Goal: Communication & Community: Answer question/provide support

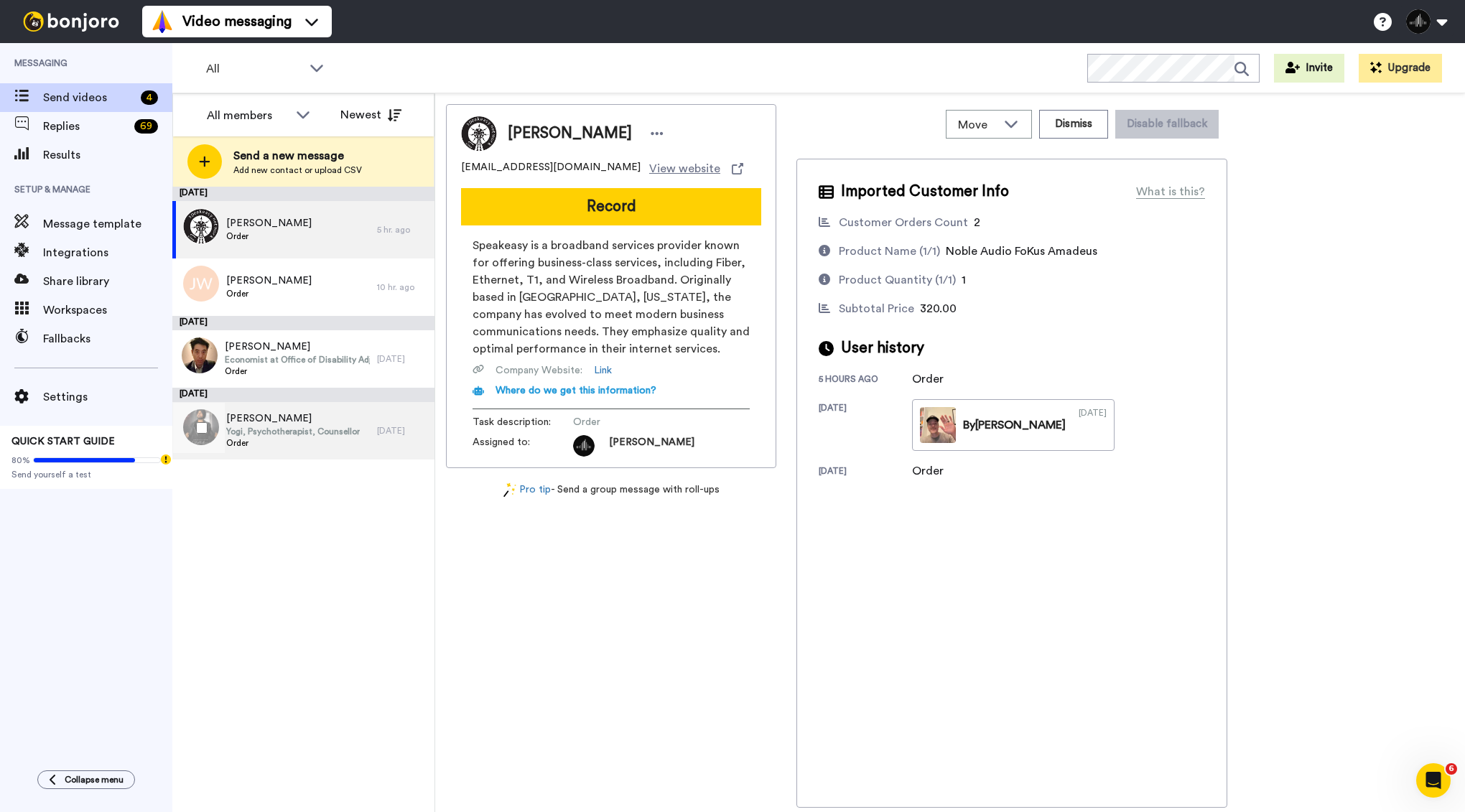
click at [338, 449] on div "Amandeep Singh Yogi, Psychotherapist, Counsellor Order" at bounding box center [293, 430] width 133 height 39
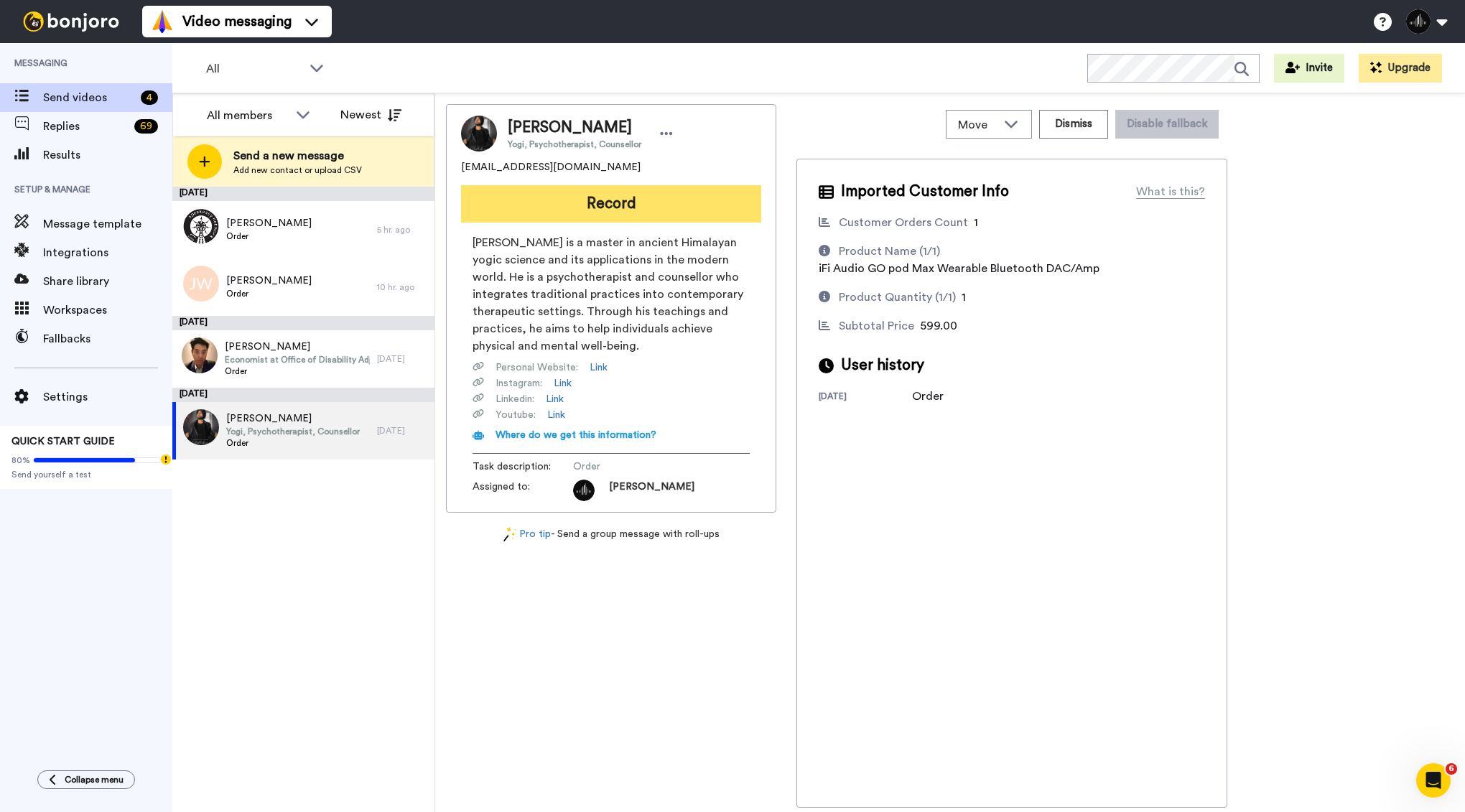
click at [603, 214] on button "Record" at bounding box center [611, 203] width 300 height 37
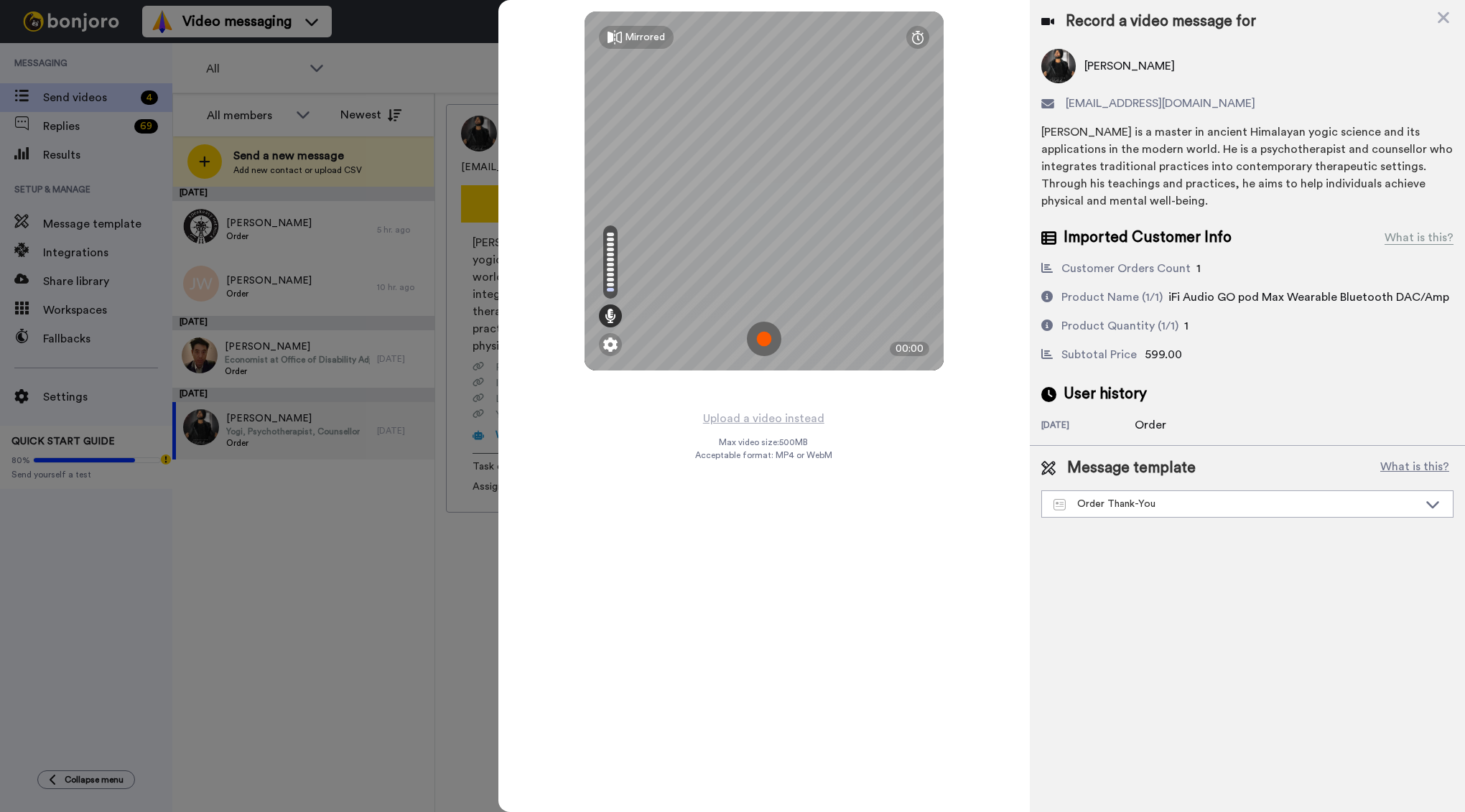
click at [766, 338] on img at bounding box center [764, 339] width 35 height 35
click at [765, 343] on img at bounding box center [764, 339] width 35 height 35
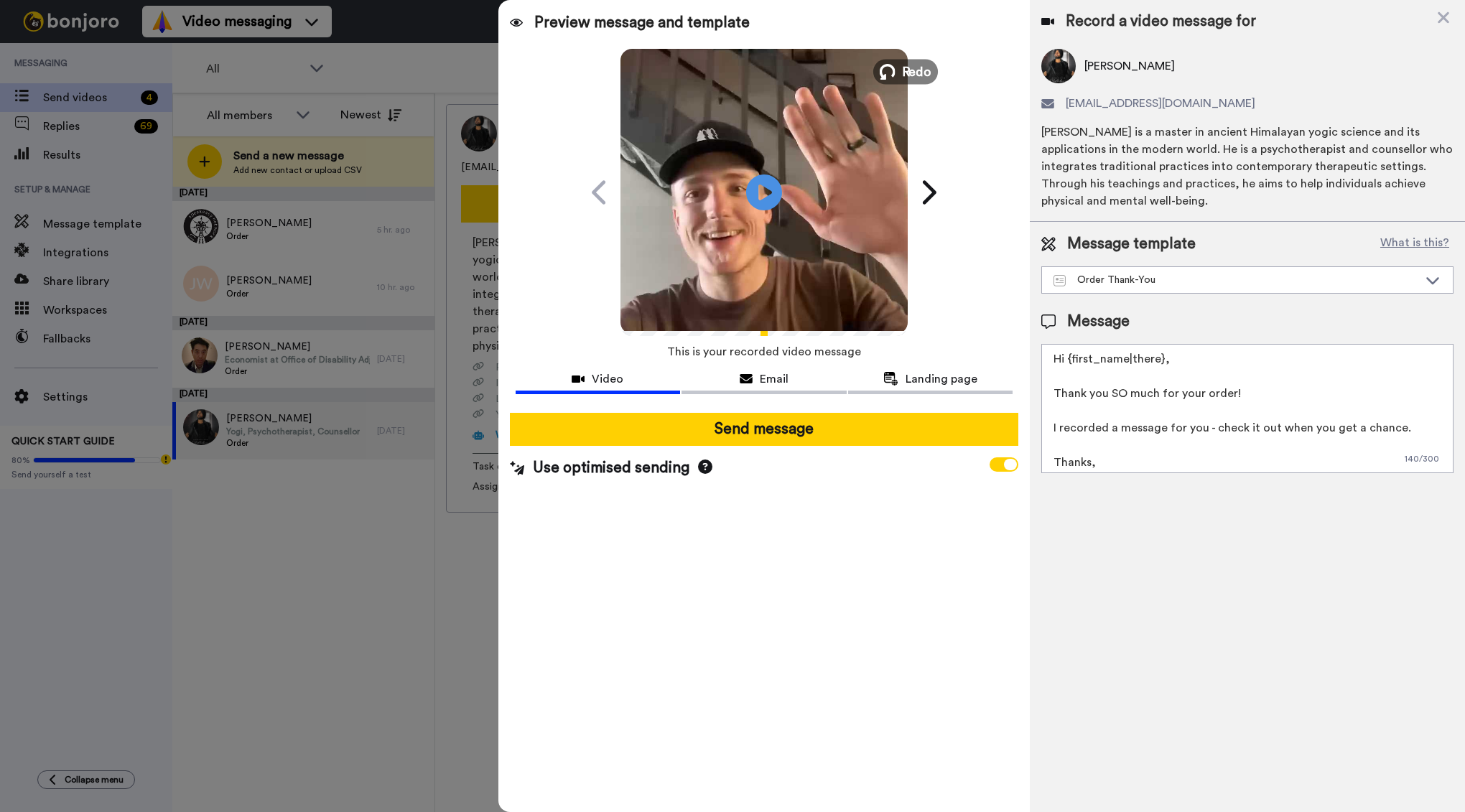
click at [923, 69] on span "Redo" at bounding box center [916, 71] width 30 height 19
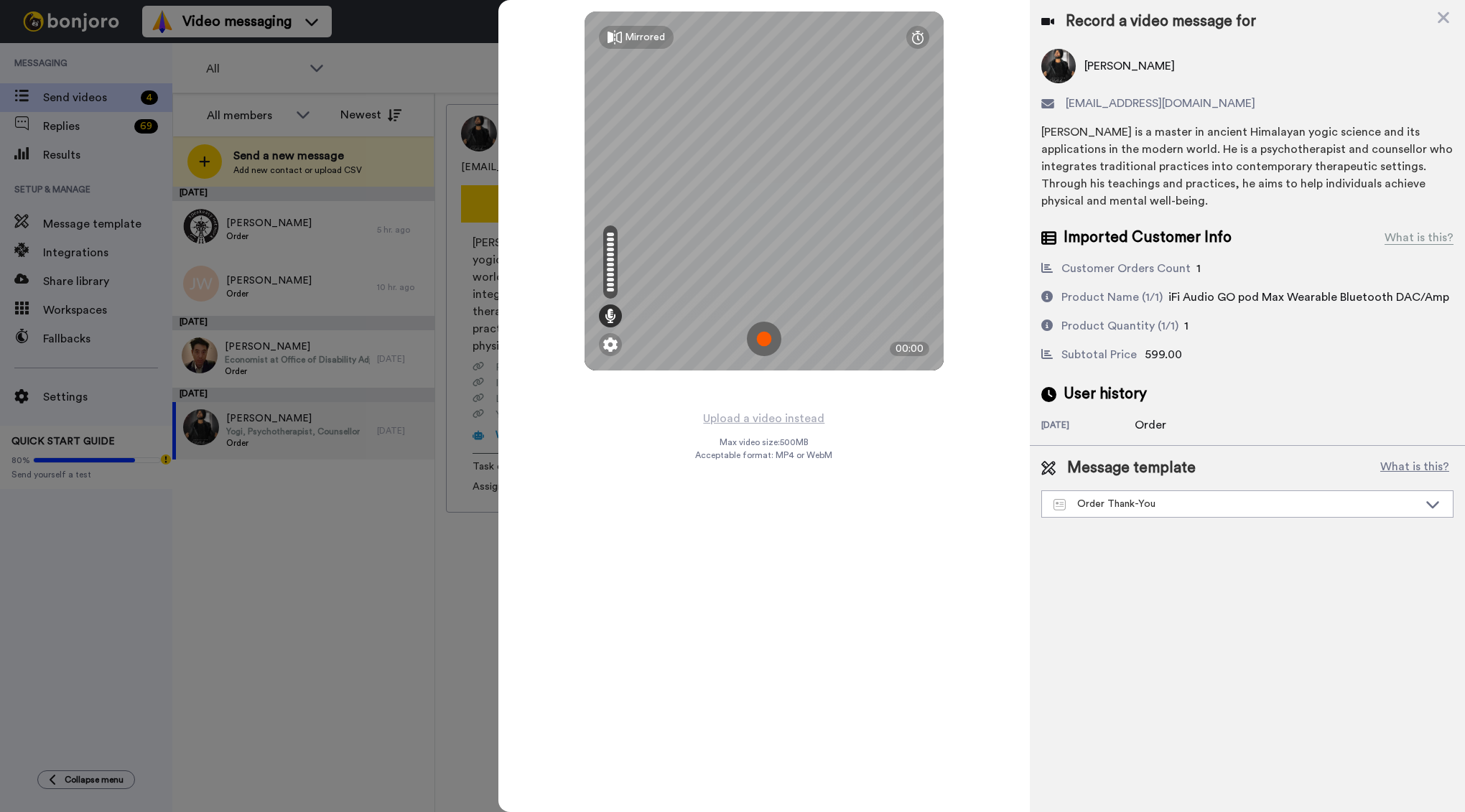
click at [767, 338] on img at bounding box center [764, 339] width 35 height 35
click at [771, 335] on img at bounding box center [764, 339] width 35 height 35
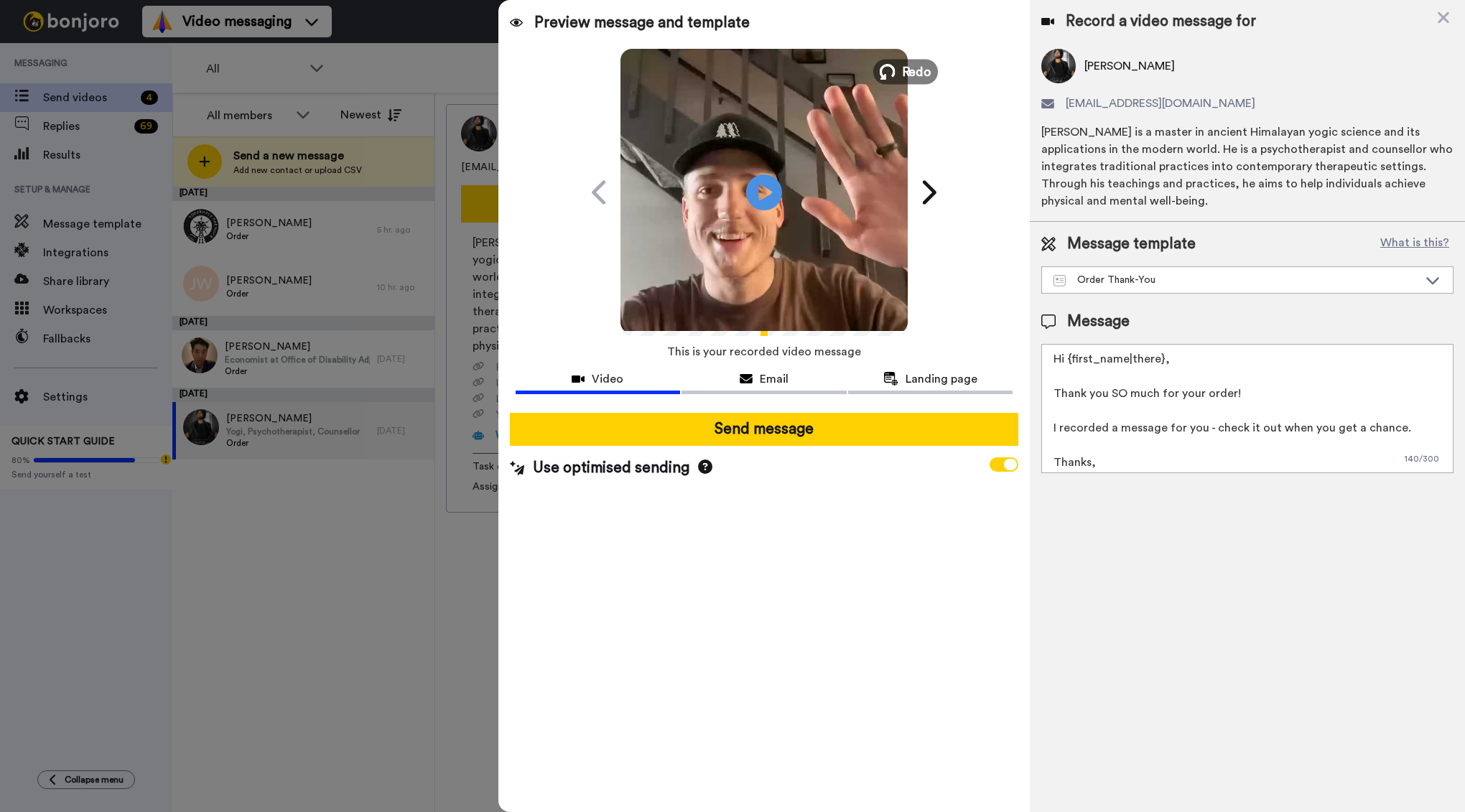
click at [919, 63] on span "Redo" at bounding box center [916, 71] width 30 height 19
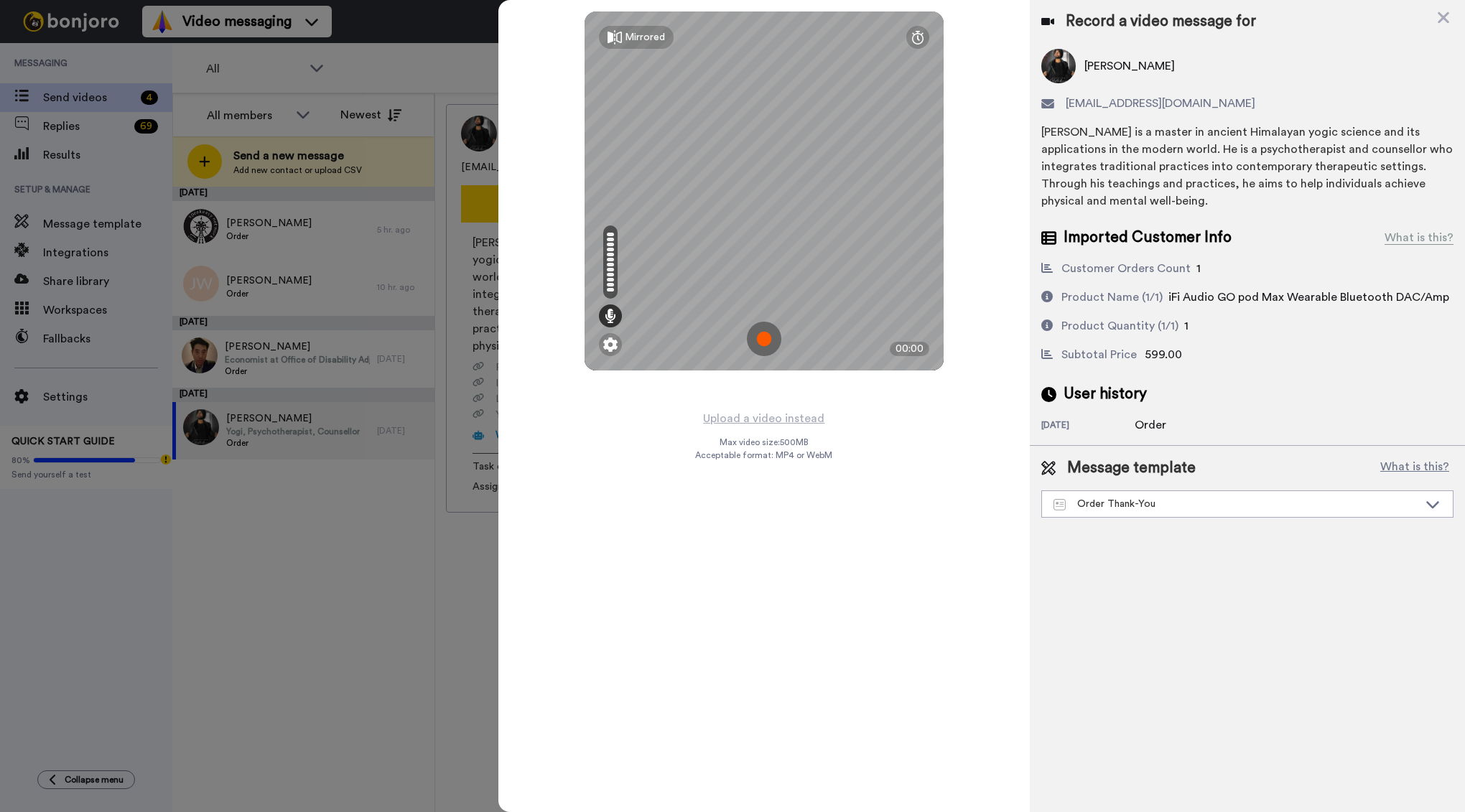
click at [763, 337] on img at bounding box center [764, 339] width 35 height 35
click at [753, 333] on img at bounding box center [764, 339] width 35 height 35
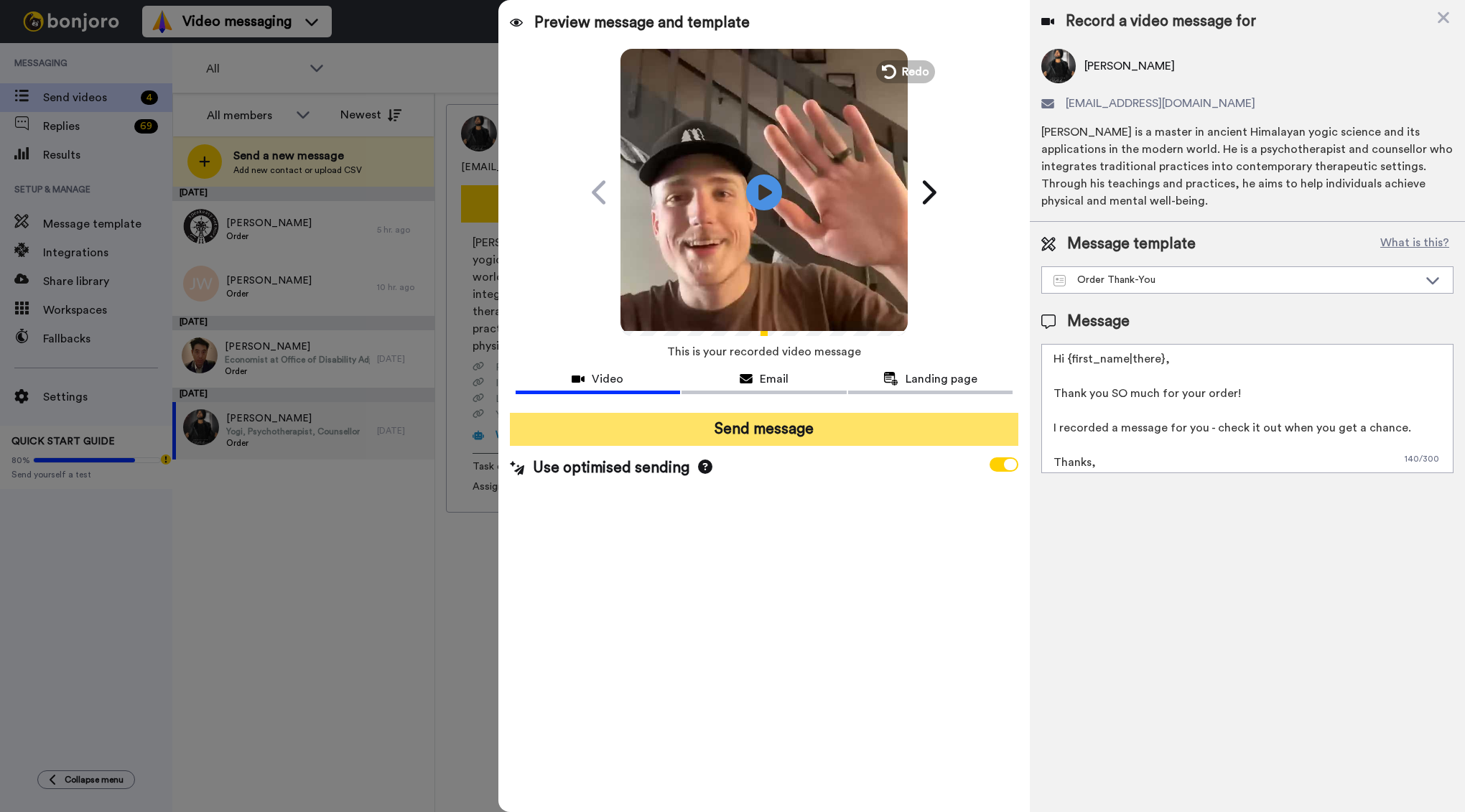
click at [770, 431] on button "Send message" at bounding box center [765, 430] width 509 height 33
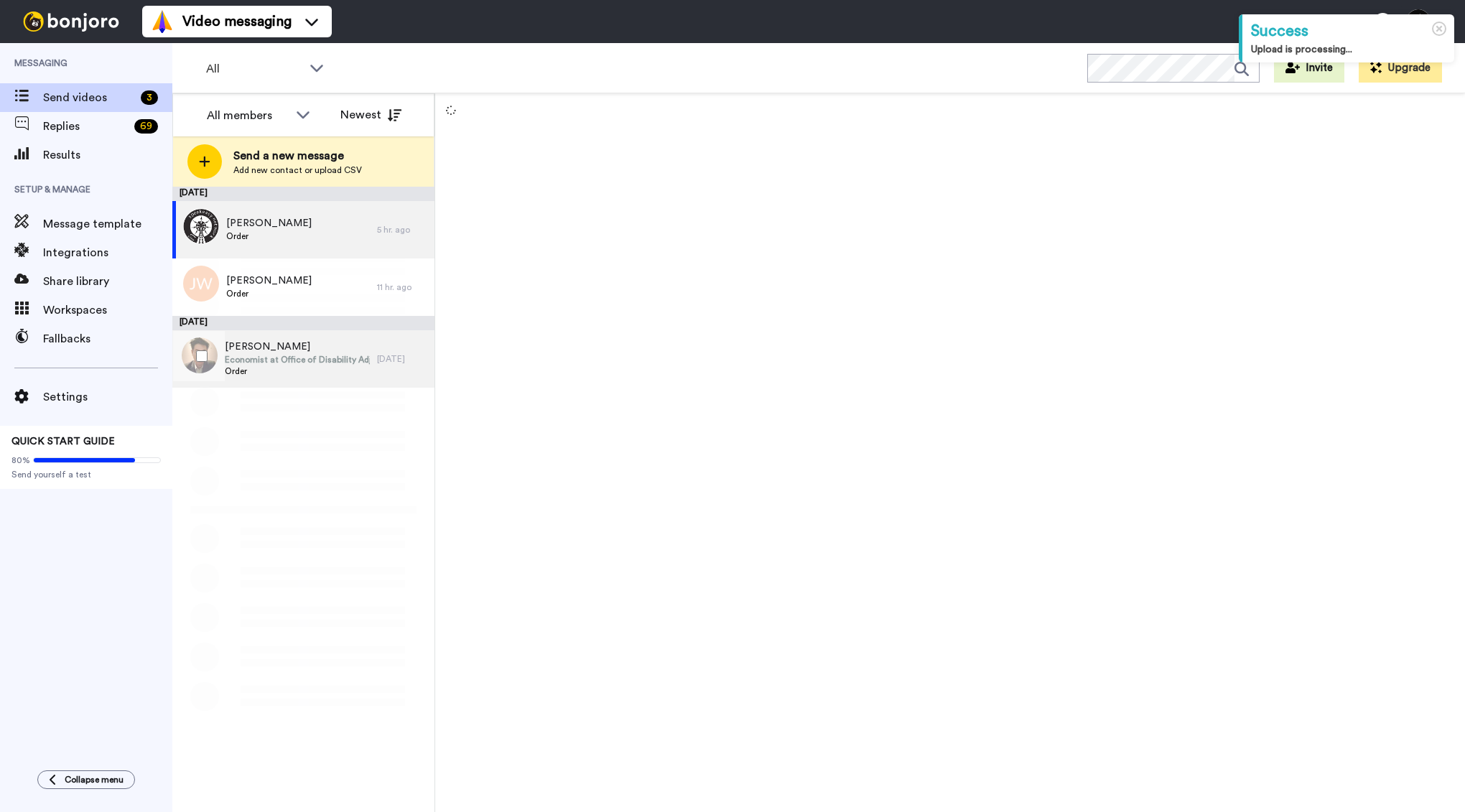
click at [296, 368] on span "Order" at bounding box center [297, 371] width 145 height 12
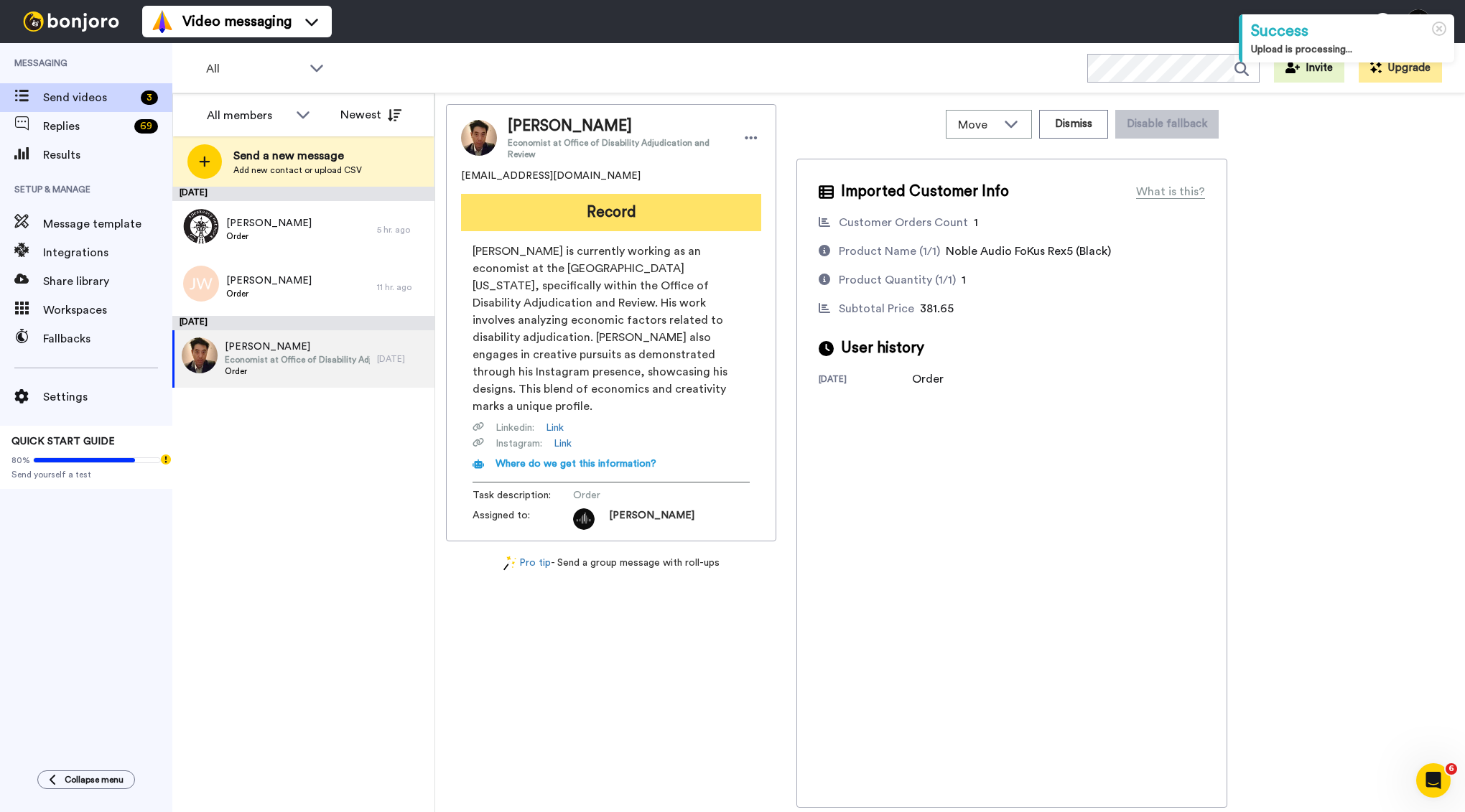
click at [665, 217] on button "Record" at bounding box center [611, 212] width 300 height 37
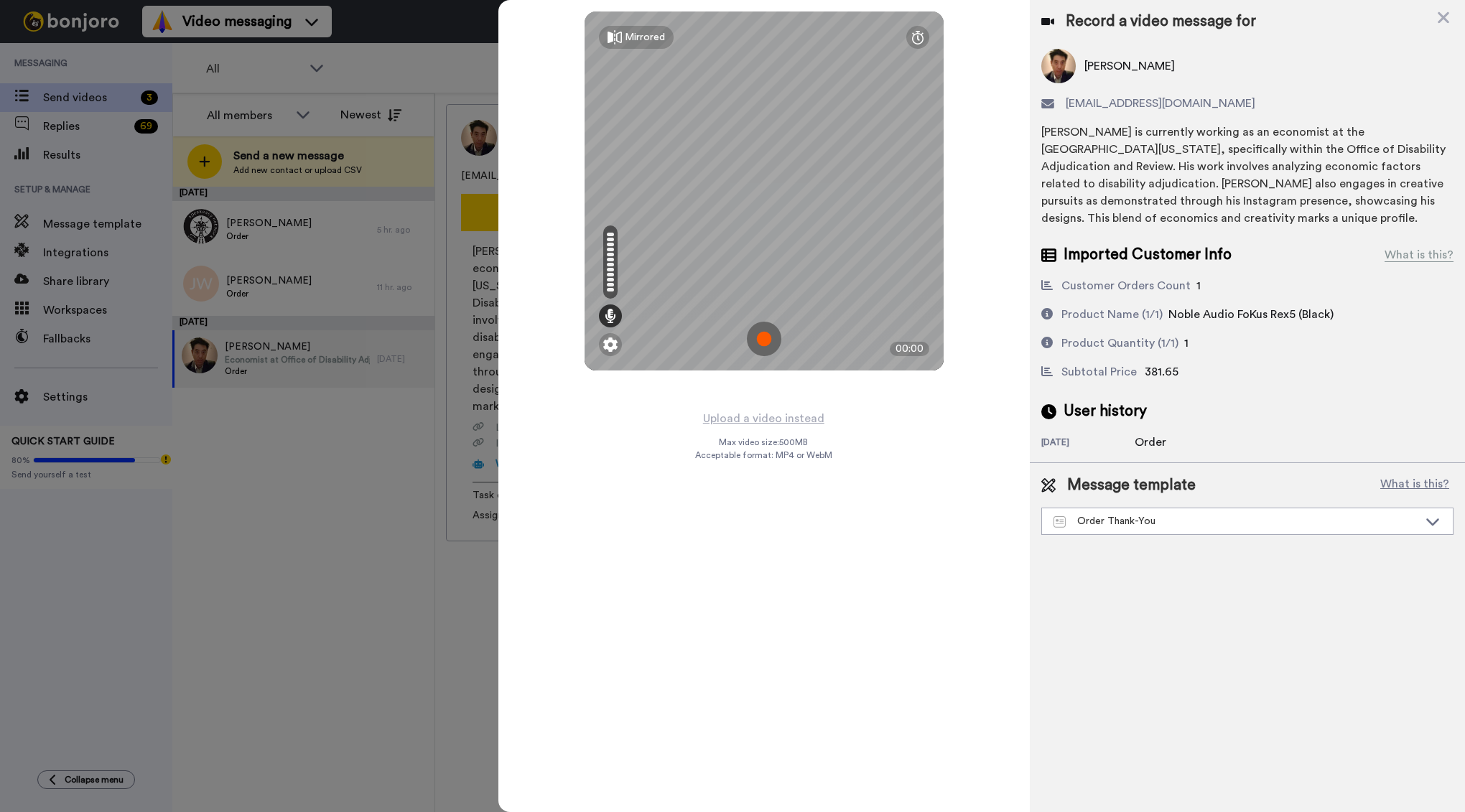
click at [765, 340] on img at bounding box center [764, 339] width 35 height 35
click at [880, 446] on div "Mirrored Redo 00:37" at bounding box center [764, 406] width 532 height 812
click at [762, 341] on img at bounding box center [764, 339] width 35 height 35
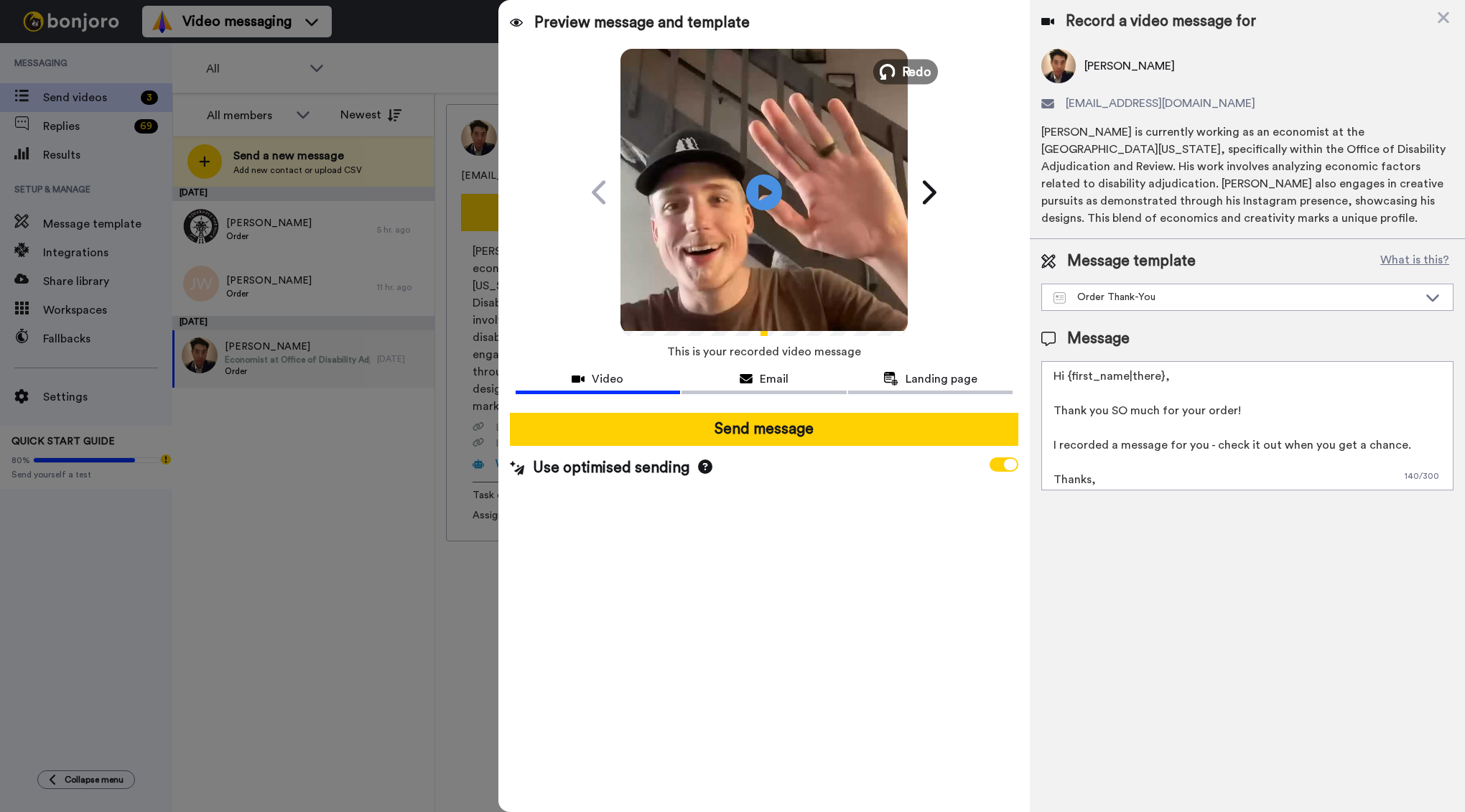
click at [905, 66] on span "Redo" at bounding box center [916, 71] width 30 height 19
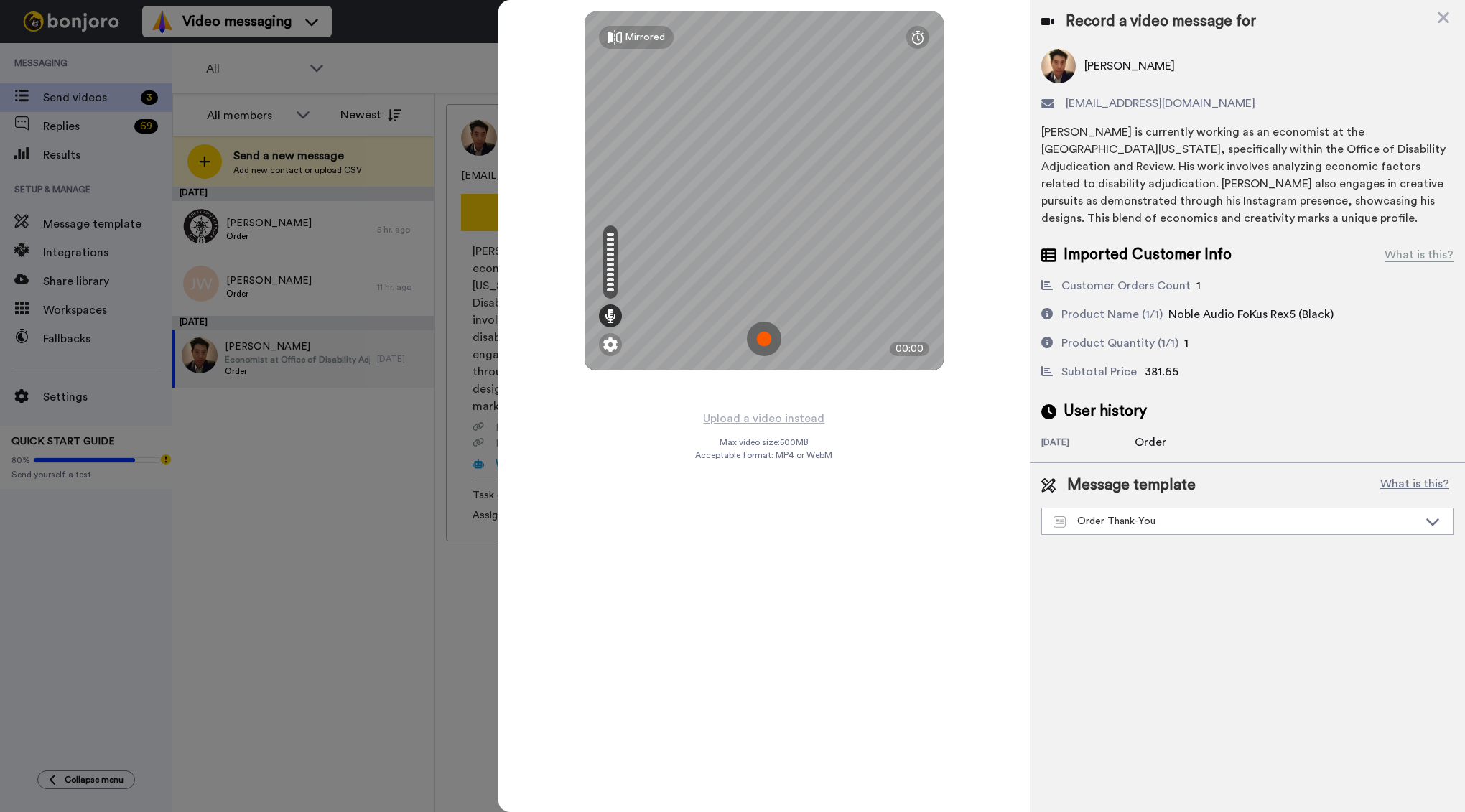
click at [755, 339] on img at bounding box center [764, 339] width 35 height 35
click at [765, 342] on img at bounding box center [764, 339] width 35 height 35
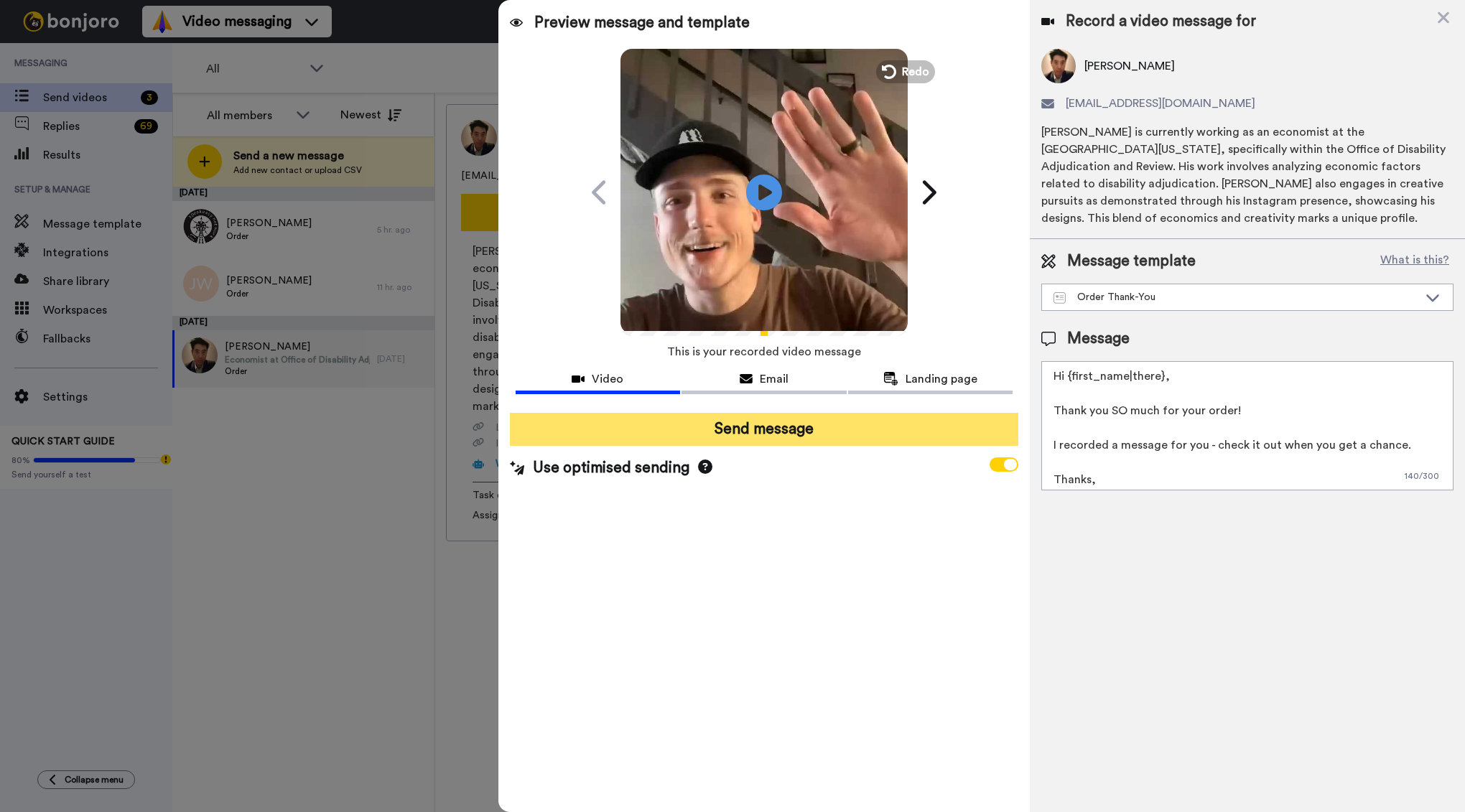
click at [760, 423] on button "Send message" at bounding box center [765, 430] width 509 height 33
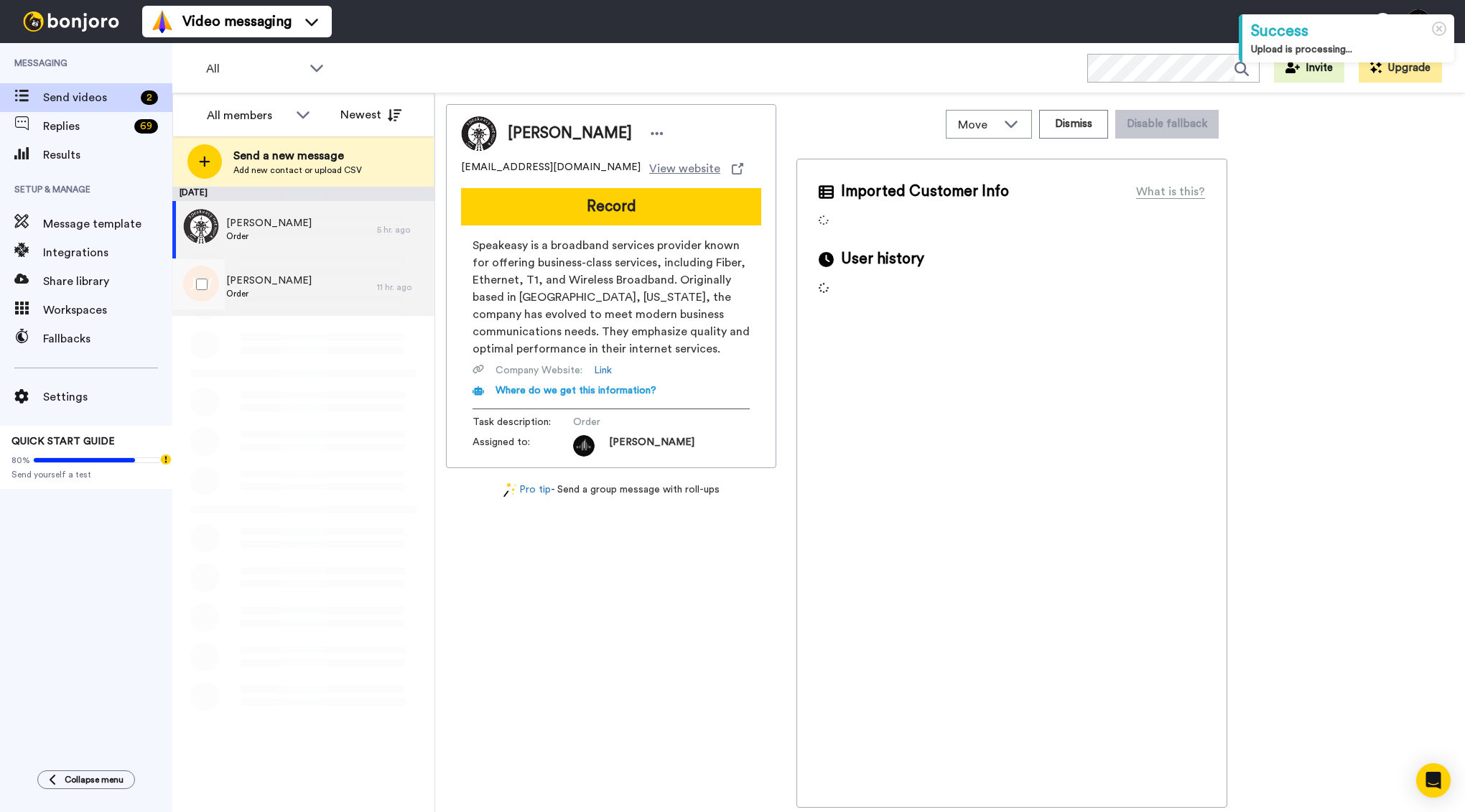
click at [330, 301] on div "Jamie Watta Order" at bounding box center [275, 287] width 205 height 58
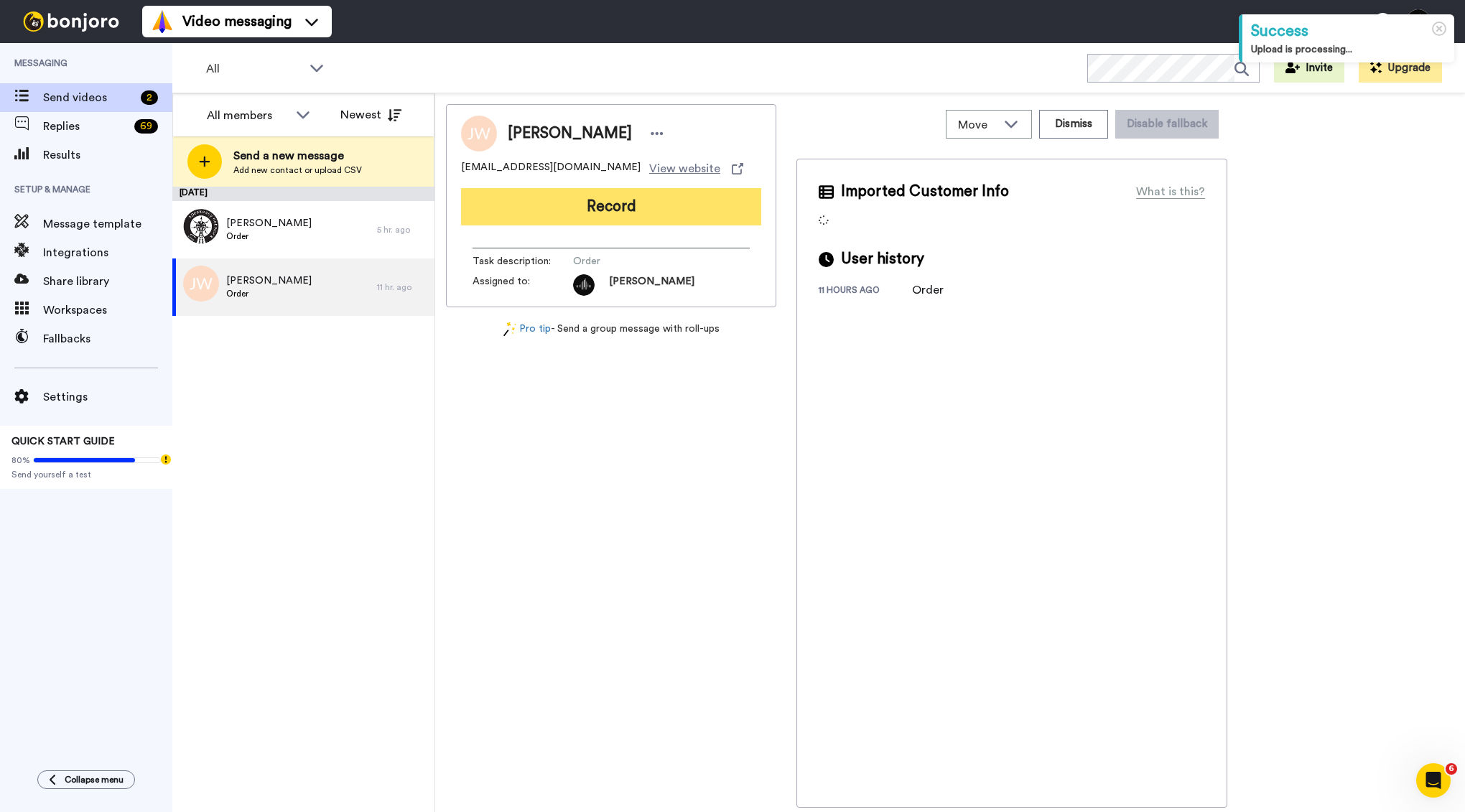
click at [646, 216] on button "Record" at bounding box center [611, 207] width 300 height 37
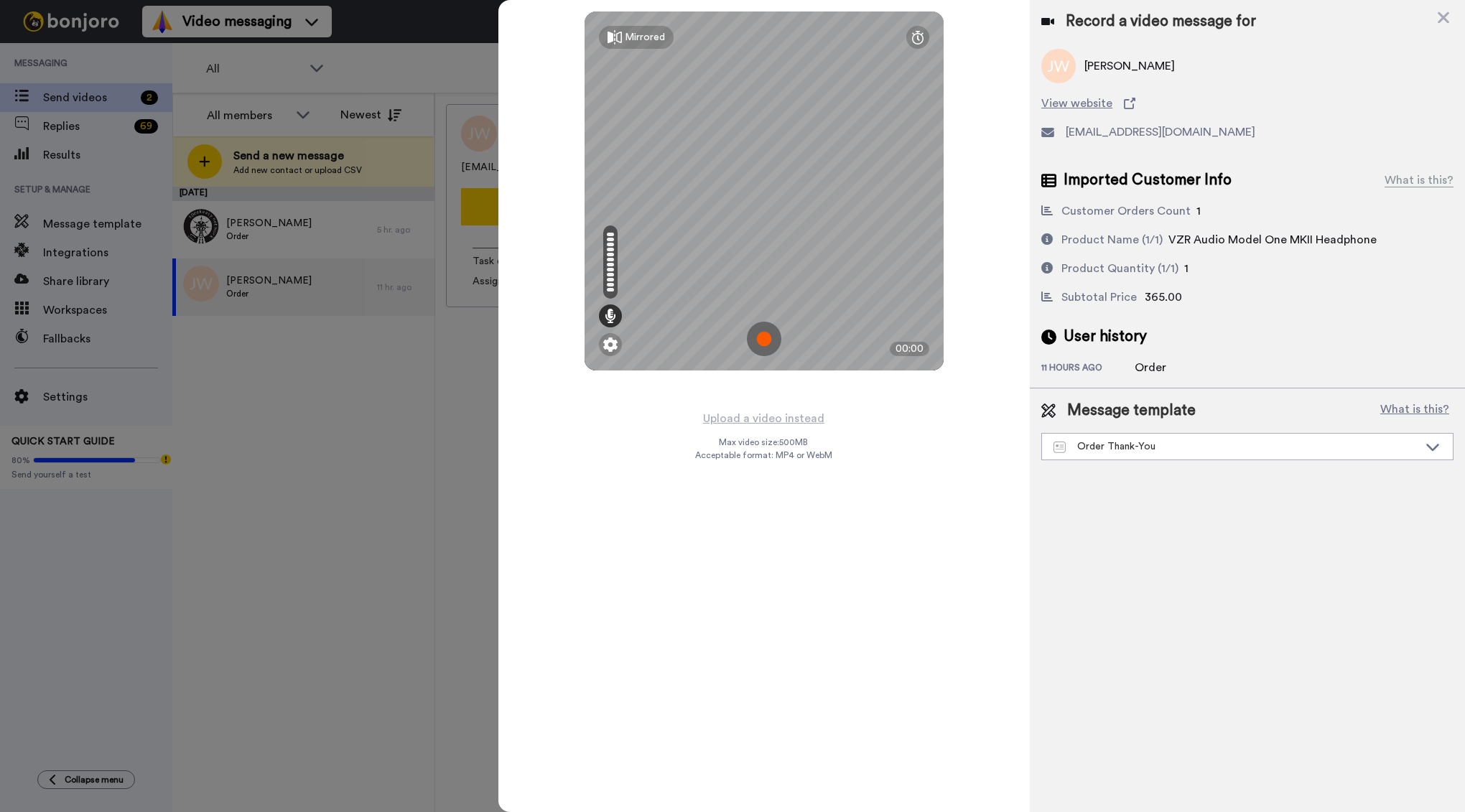
click at [767, 337] on img at bounding box center [764, 339] width 35 height 35
click at [768, 333] on img at bounding box center [764, 339] width 35 height 35
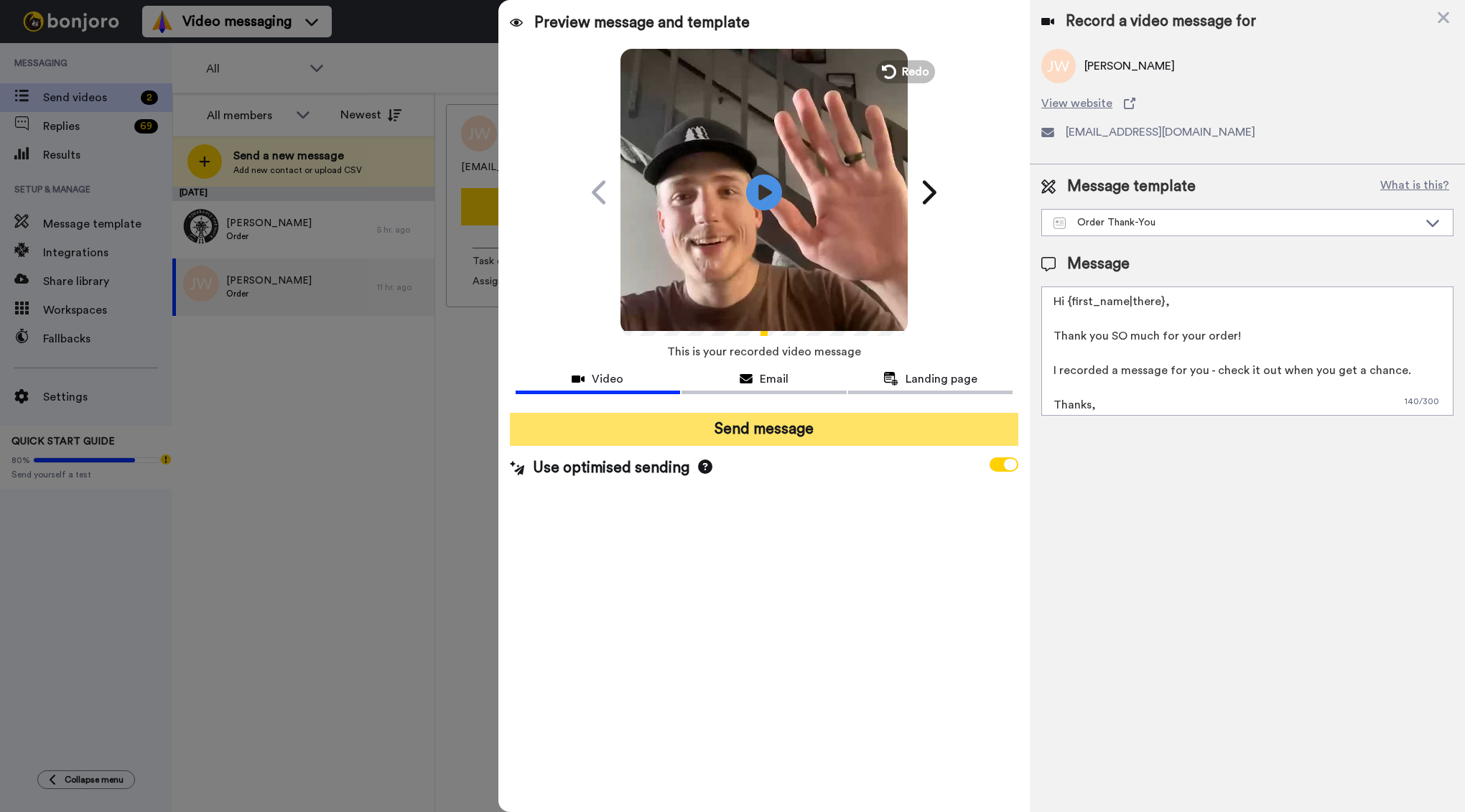
click at [747, 419] on button "Send message" at bounding box center [765, 430] width 509 height 33
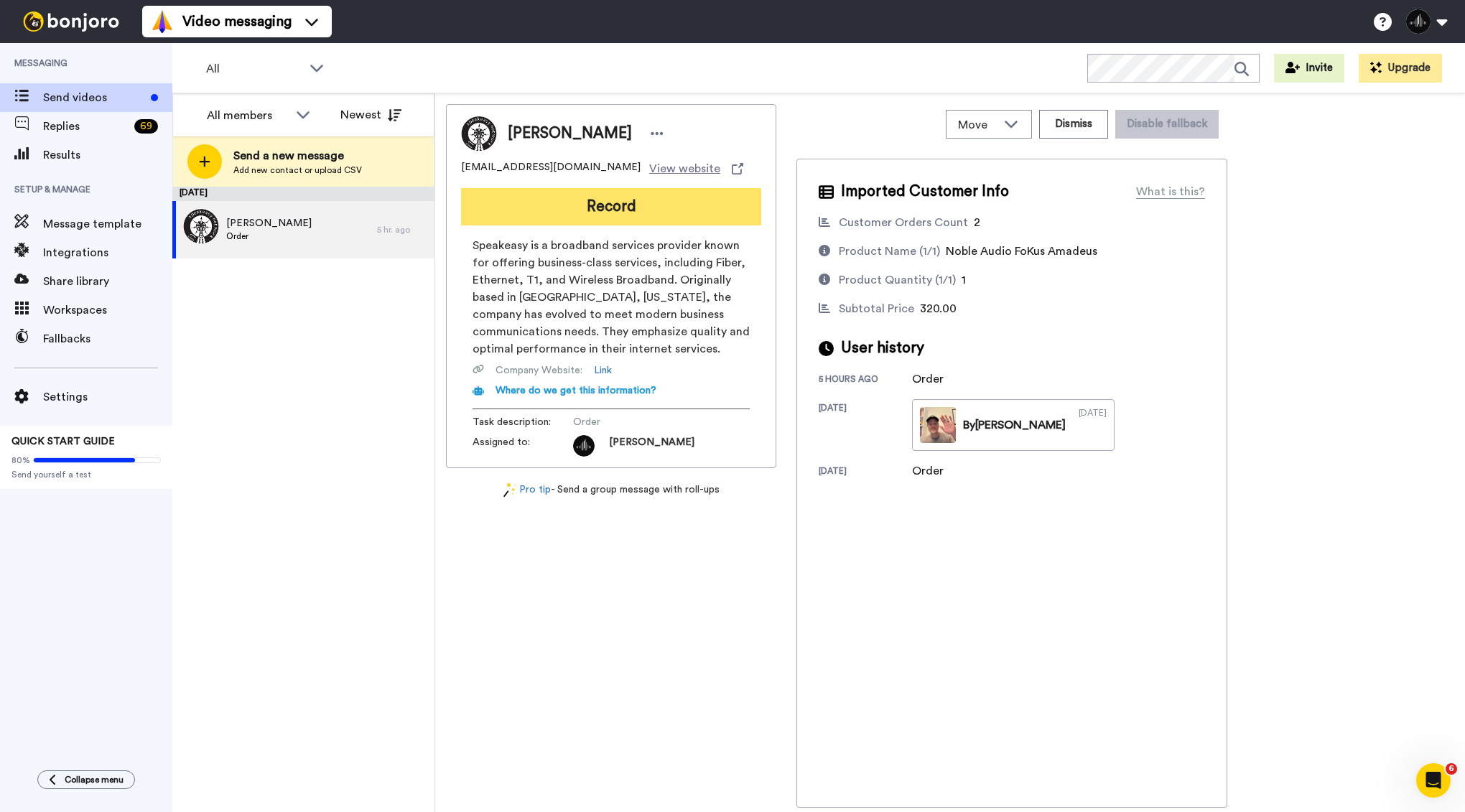
click at [533, 207] on button "Record" at bounding box center [611, 207] width 300 height 37
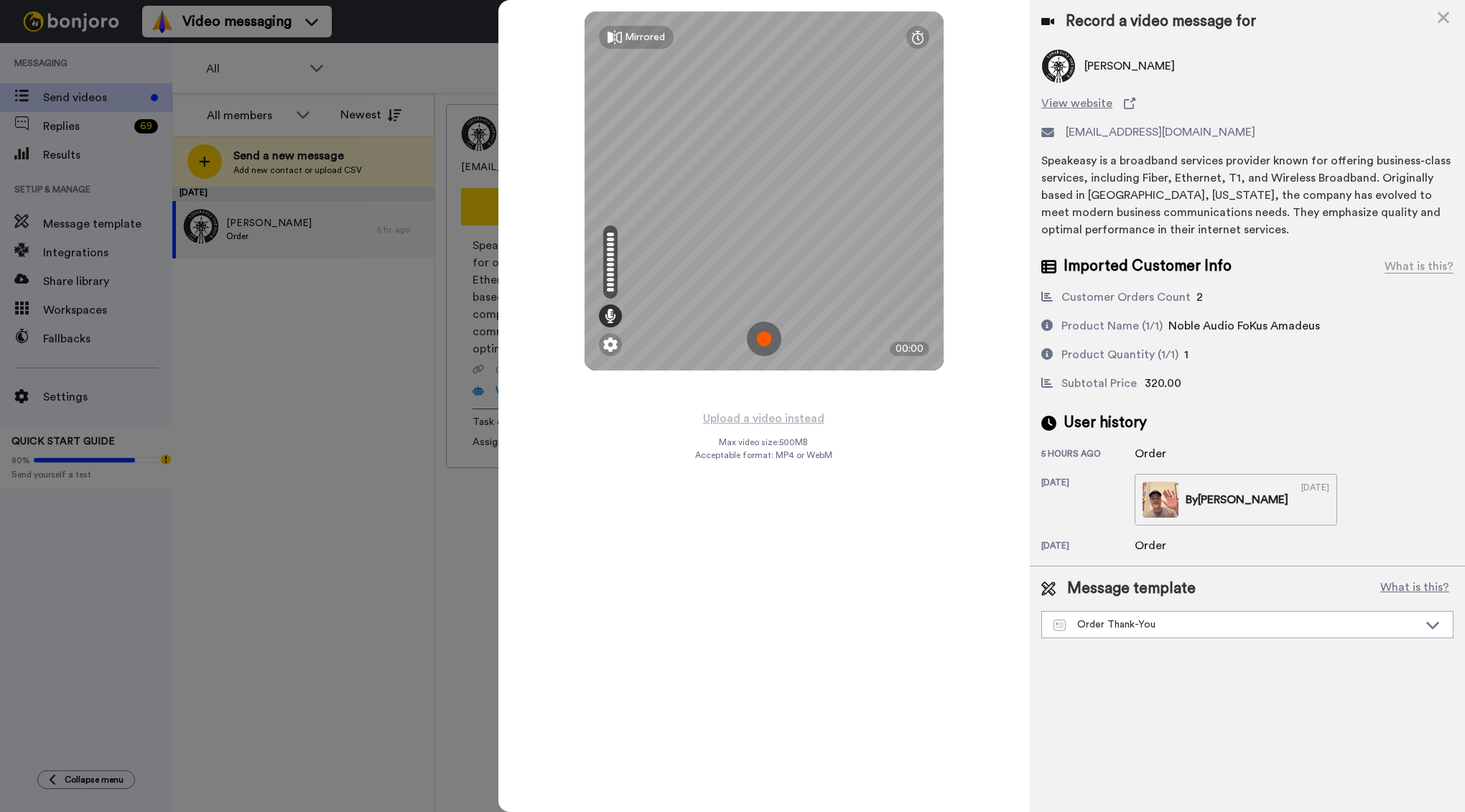
click at [770, 333] on img at bounding box center [764, 339] width 35 height 35
click at [767, 341] on img at bounding box center [764, 339] width 35 height 35
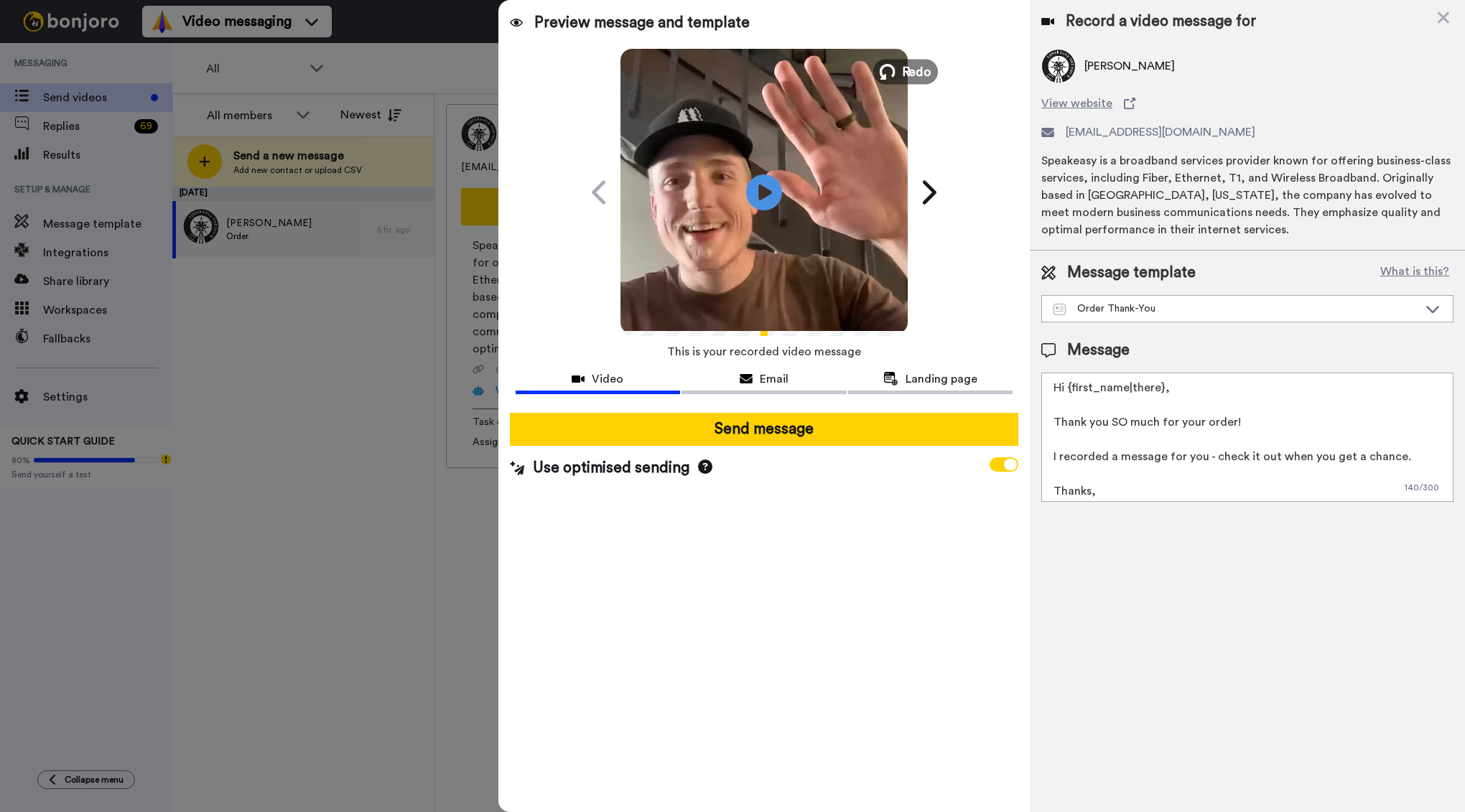
click at [918, 69] on span "Redo" at bounding box center [916, 71] width 30 height 19
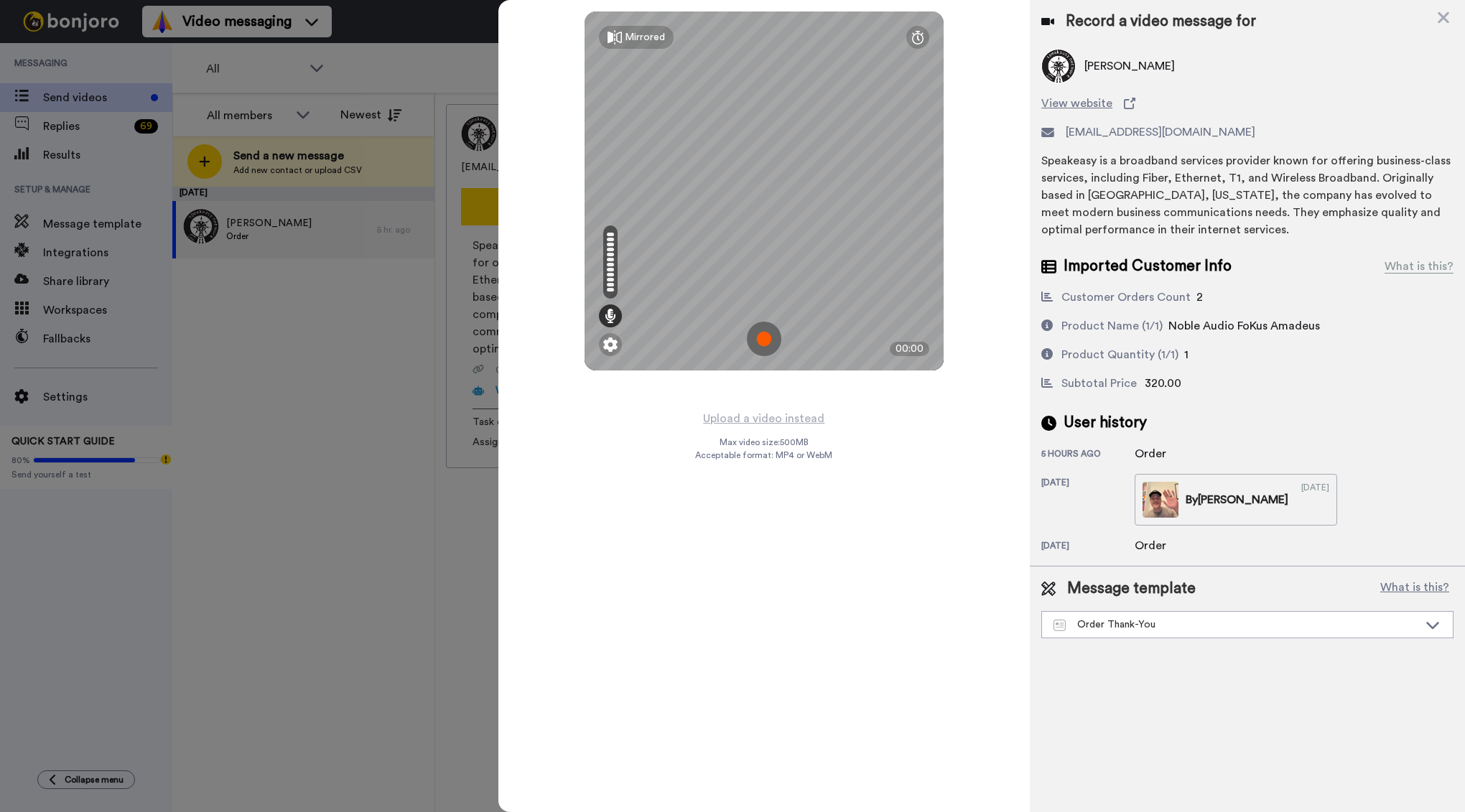
click at [768, 341] on img at bounding box center [764, 339] width 35 height 35
click at [764, 346] on img at bounding box center [764, 339] width 35 height 35
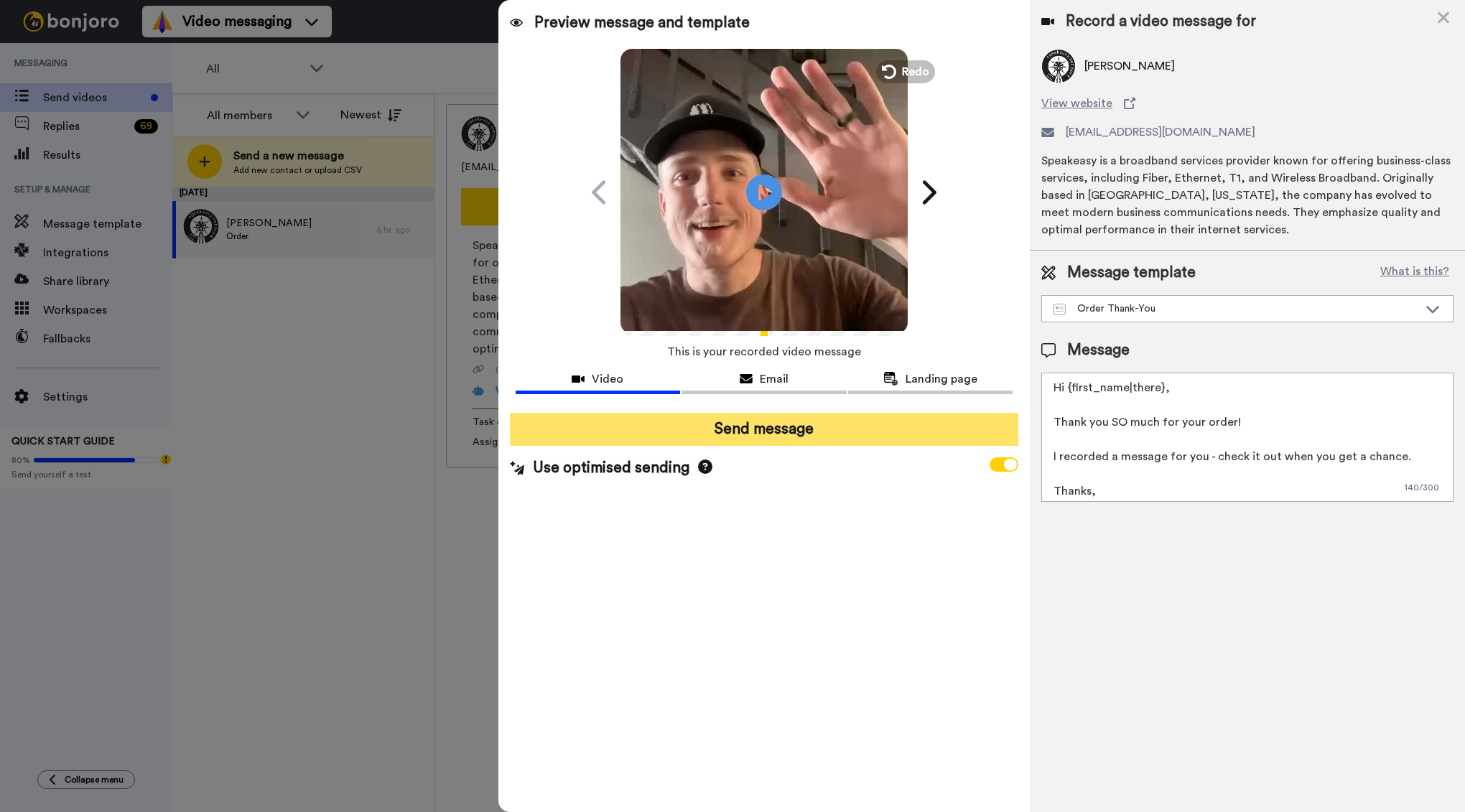
click at [777, 441] on button "Send message" at bounding box center [765, 430] width 509 height 33
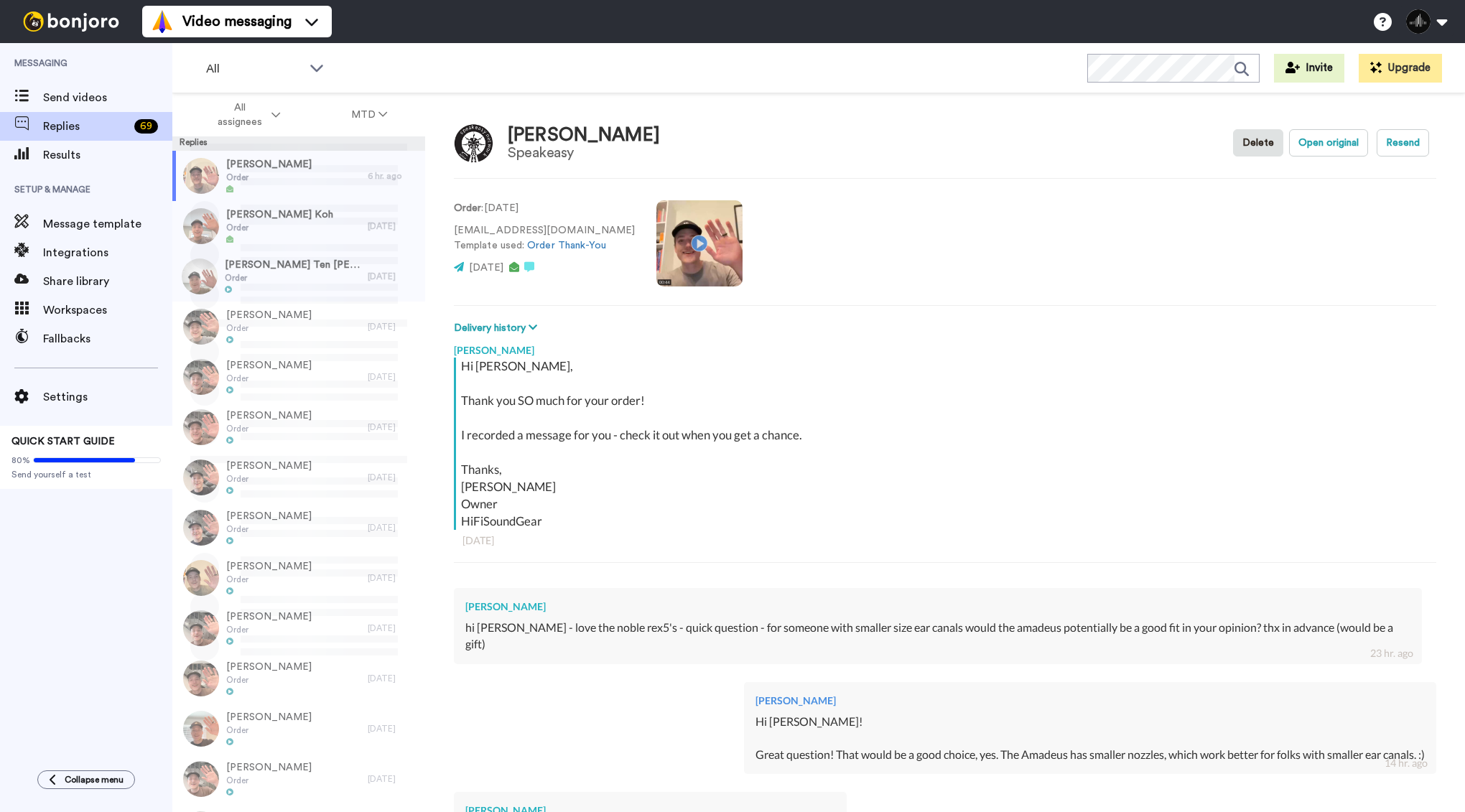
scroll to position [205, 0]
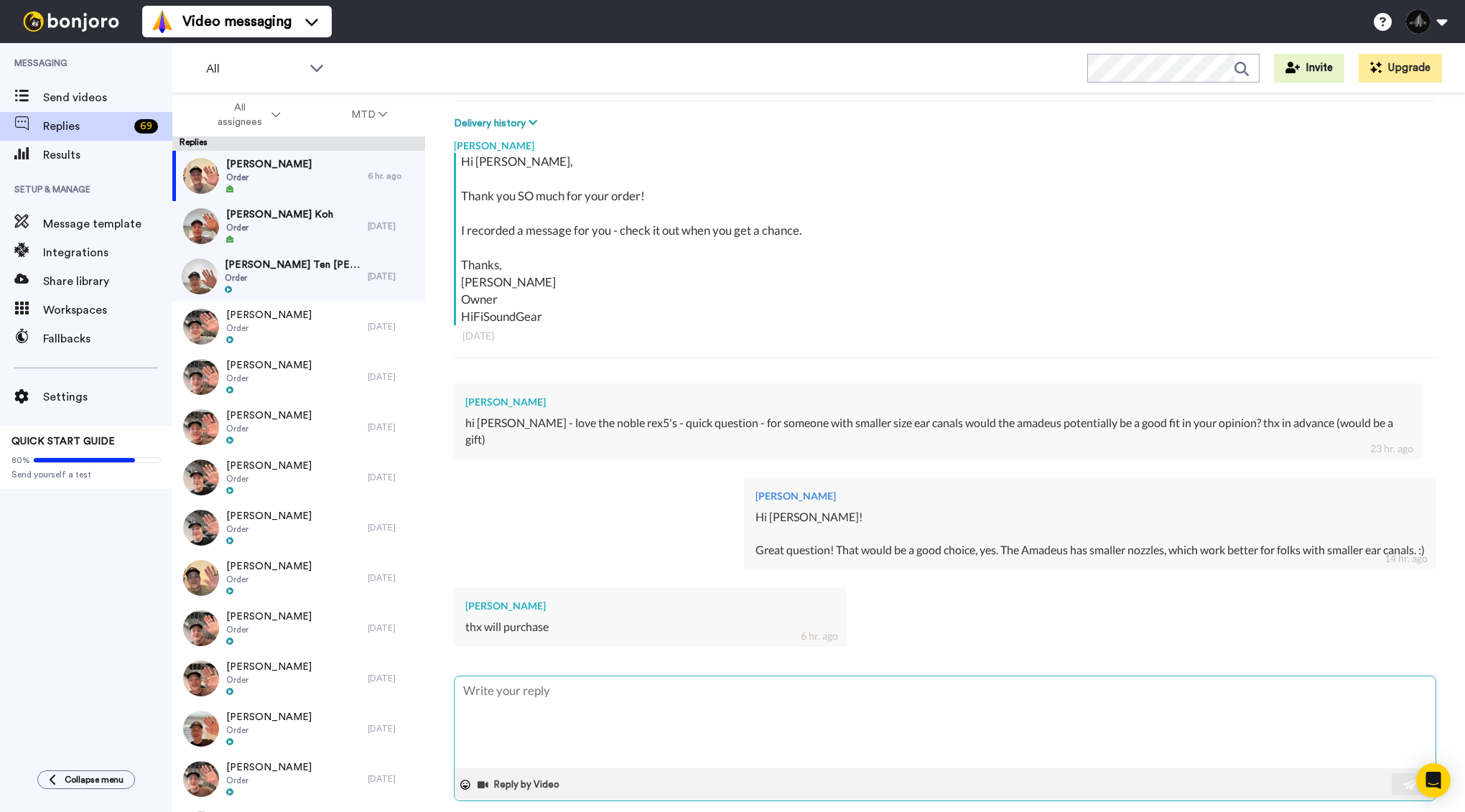
click at [657, 687] on textarea at bounding box center [945, 722] width 981 height 92
type textarea "x"
type textarea "G"
type textarea "x"
type textarea "Go"
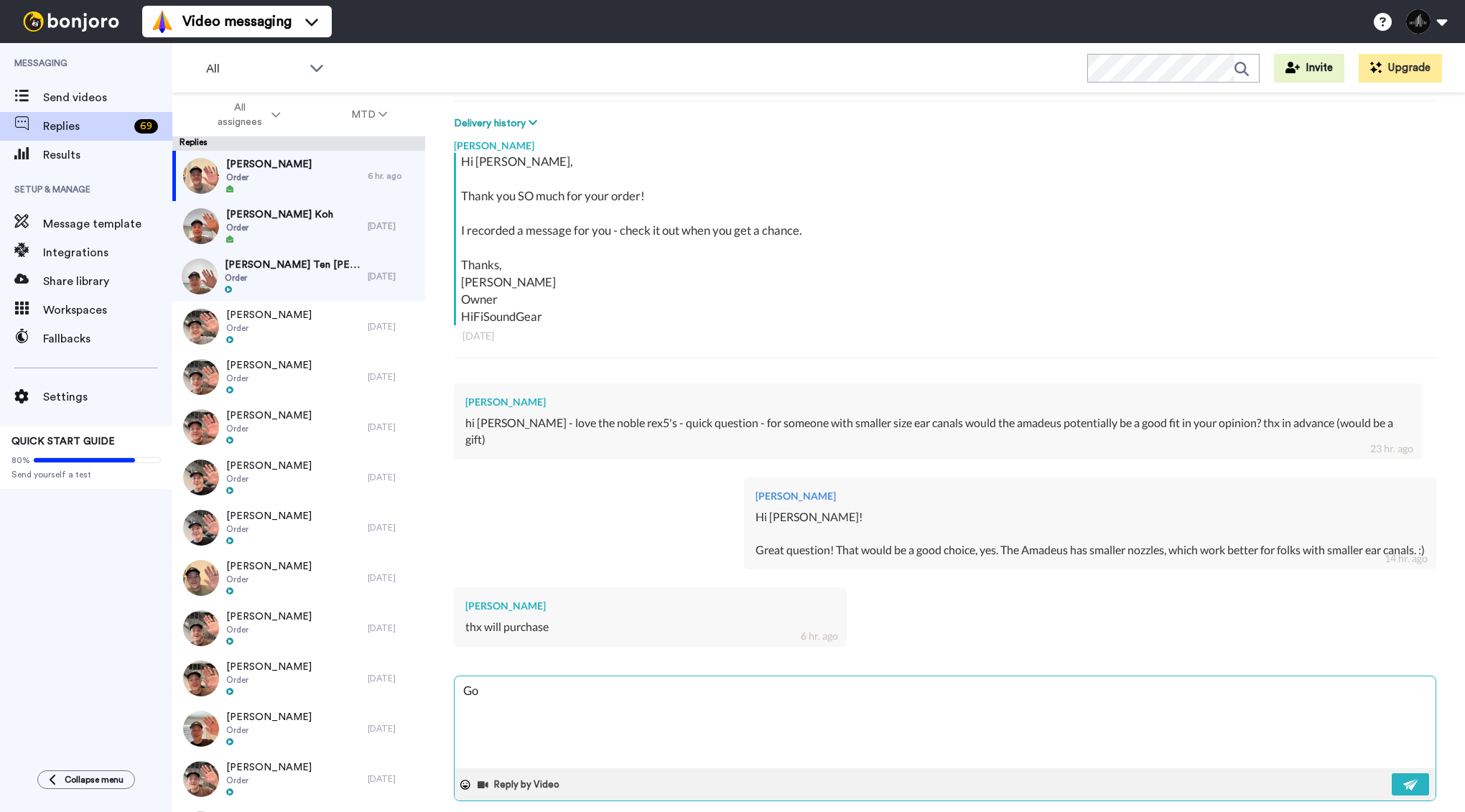
type textarea "x"
type textarea "Got"
type textarea "x"
type textarea "Got"
type textarea "x"
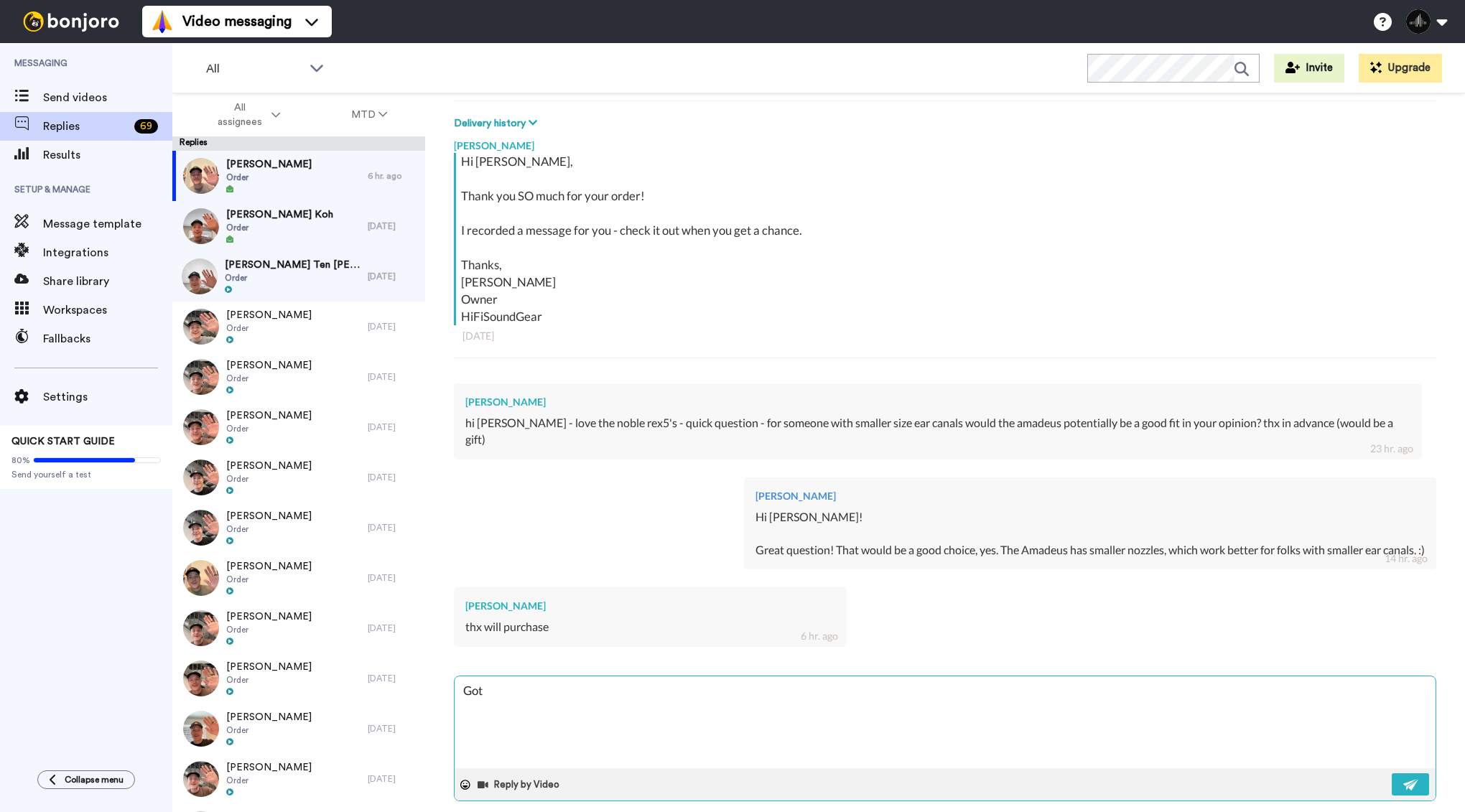
type textarea "Got i"
type textarea "x"
type textarea "Got it"
type textarea "x"
type textarea "Got it!"
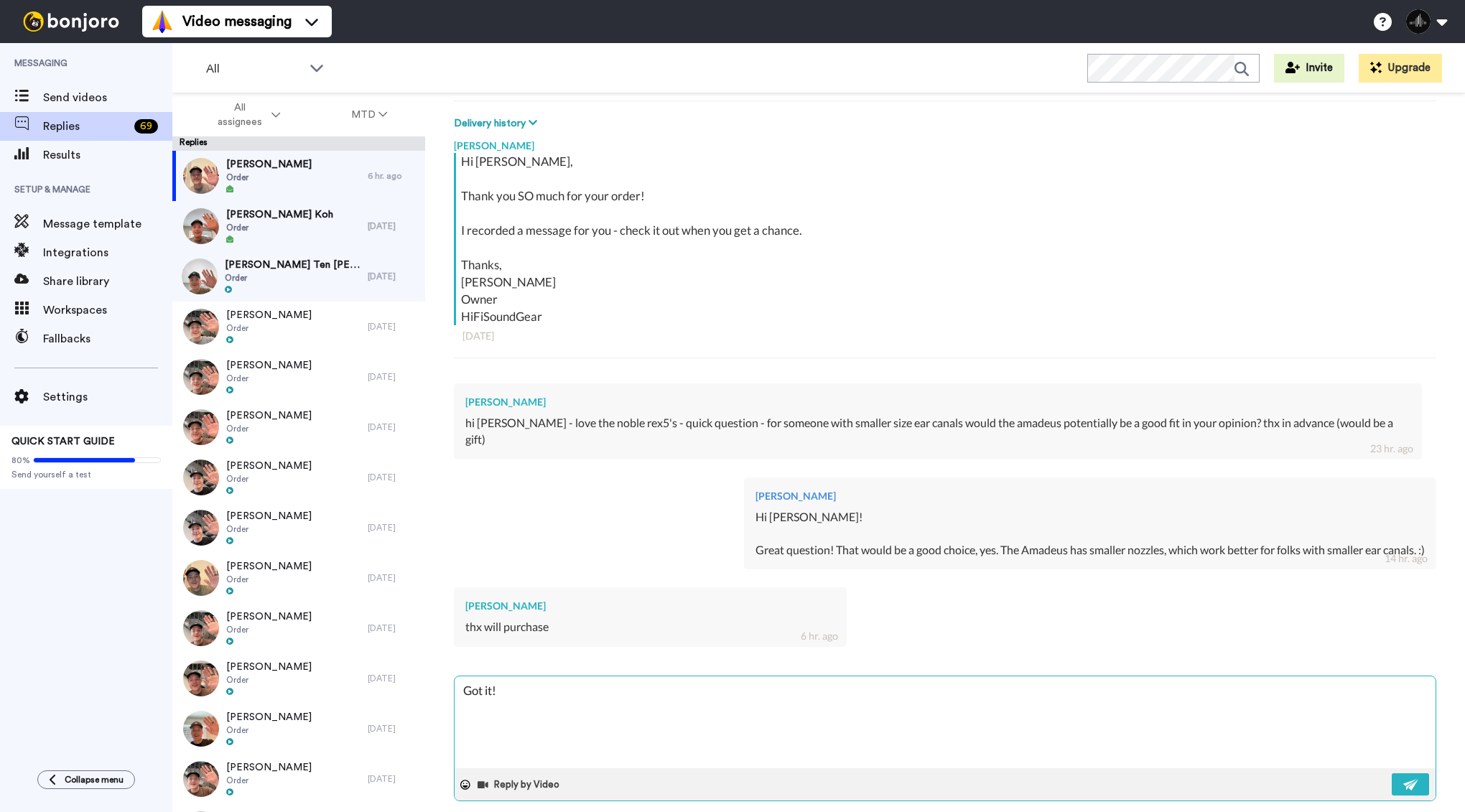
type textarea "x"
type textarea "Got it!"
type textarea "x"
type textarea "Got it! T"
type textarea "x"
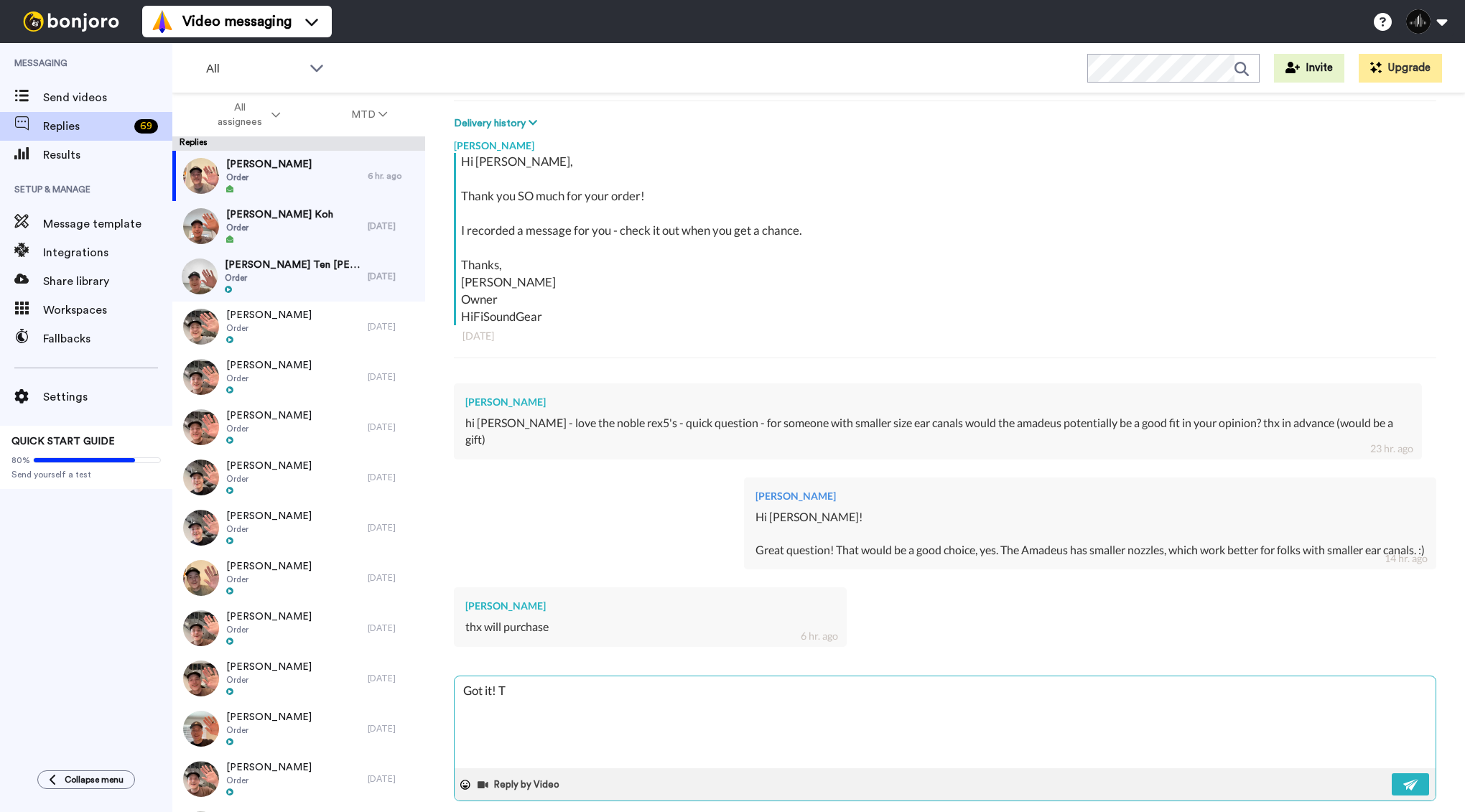
type textarea "Got it! Th"
type textarea "x"
type textarea "Got it! Tha"
type textarea "x"
type textarea "Got it! Than"
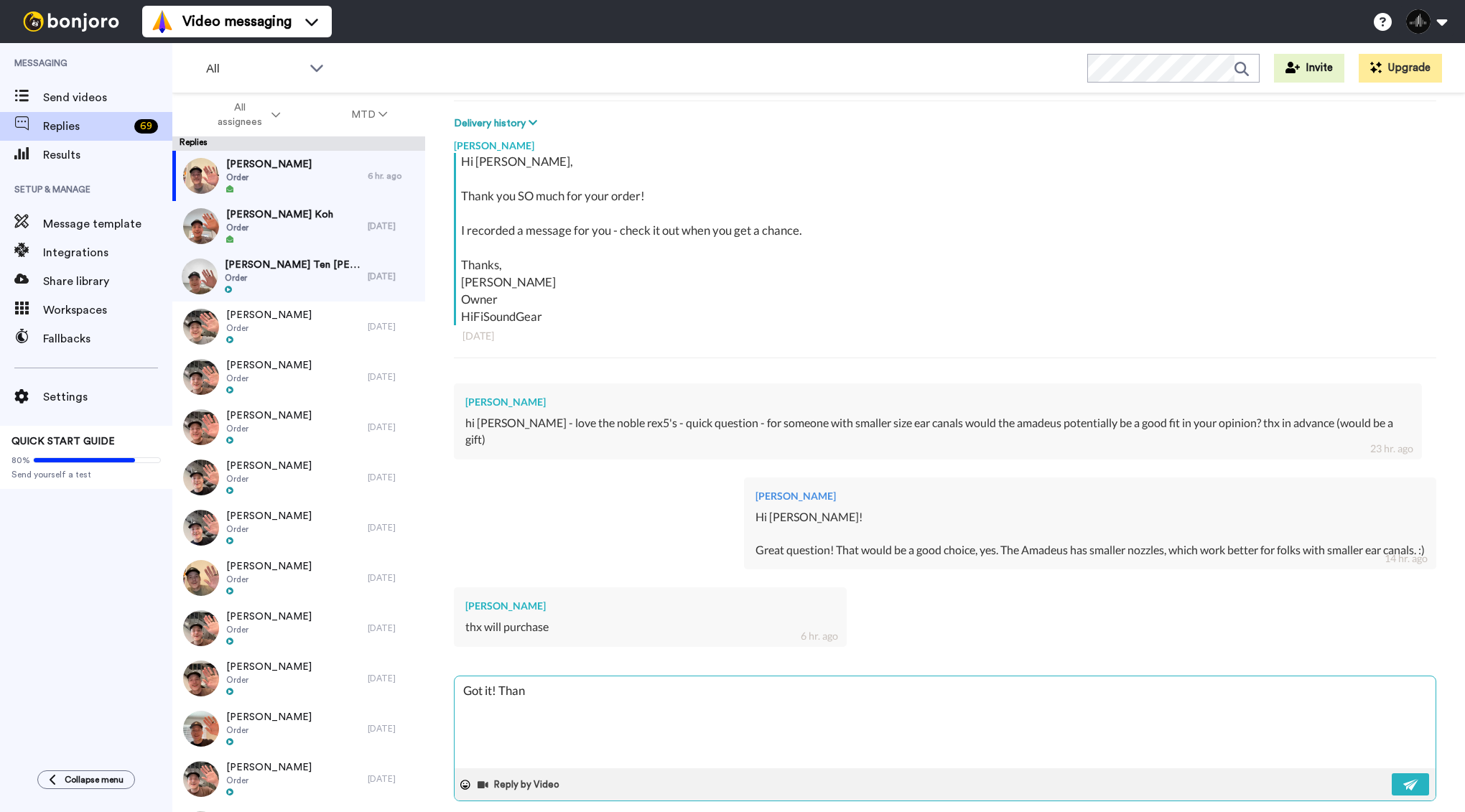
type textarea "x"
type textarea "Got it! Thank"
type textarea "x"
type textarea "Got it! Thank"
type textarea "x"
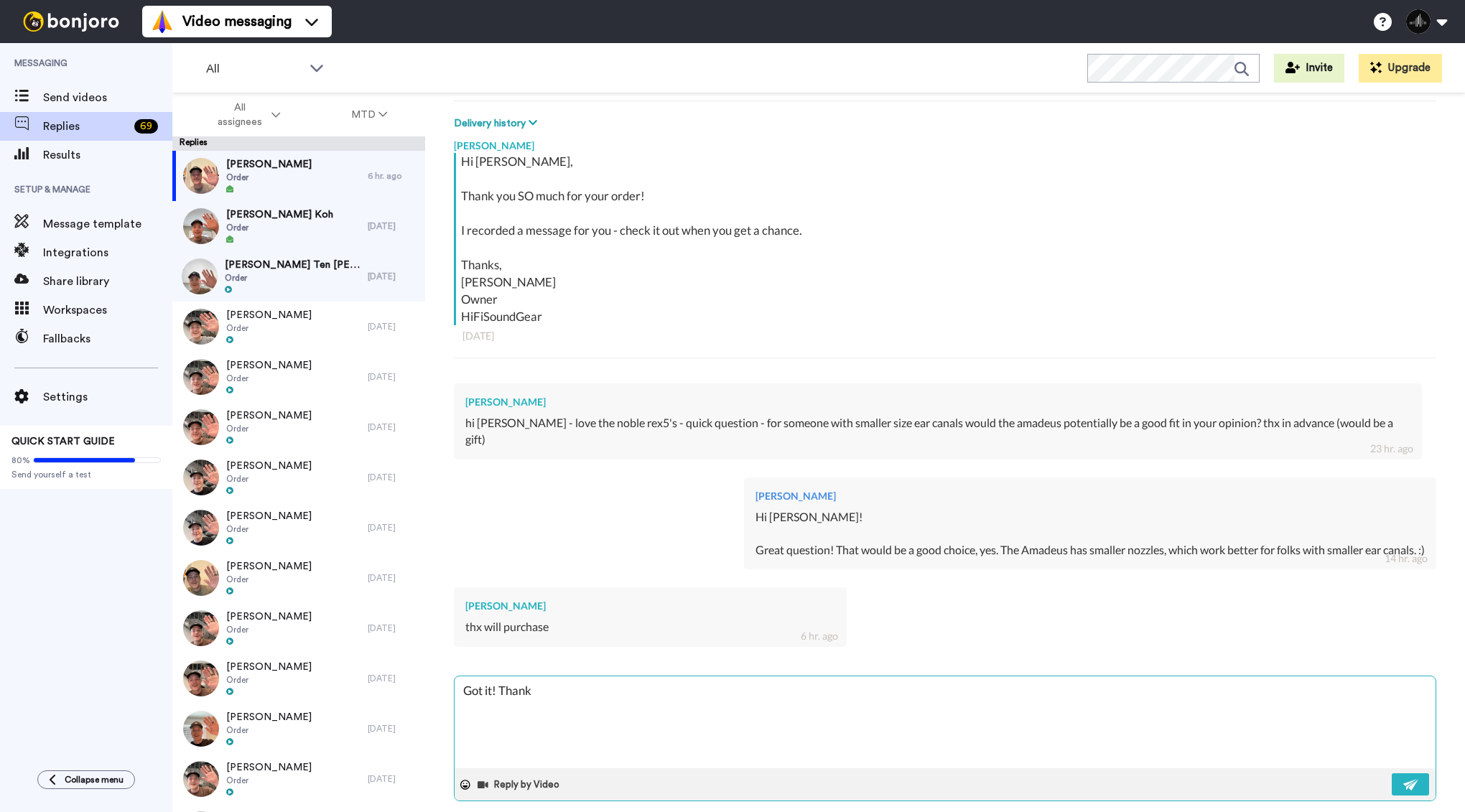
type textarea "Got it! Thank y"
type textarea "x"
type textarea "Got it! Thank yo"
type textarea "x"
type textarea "Got it! Thank you"
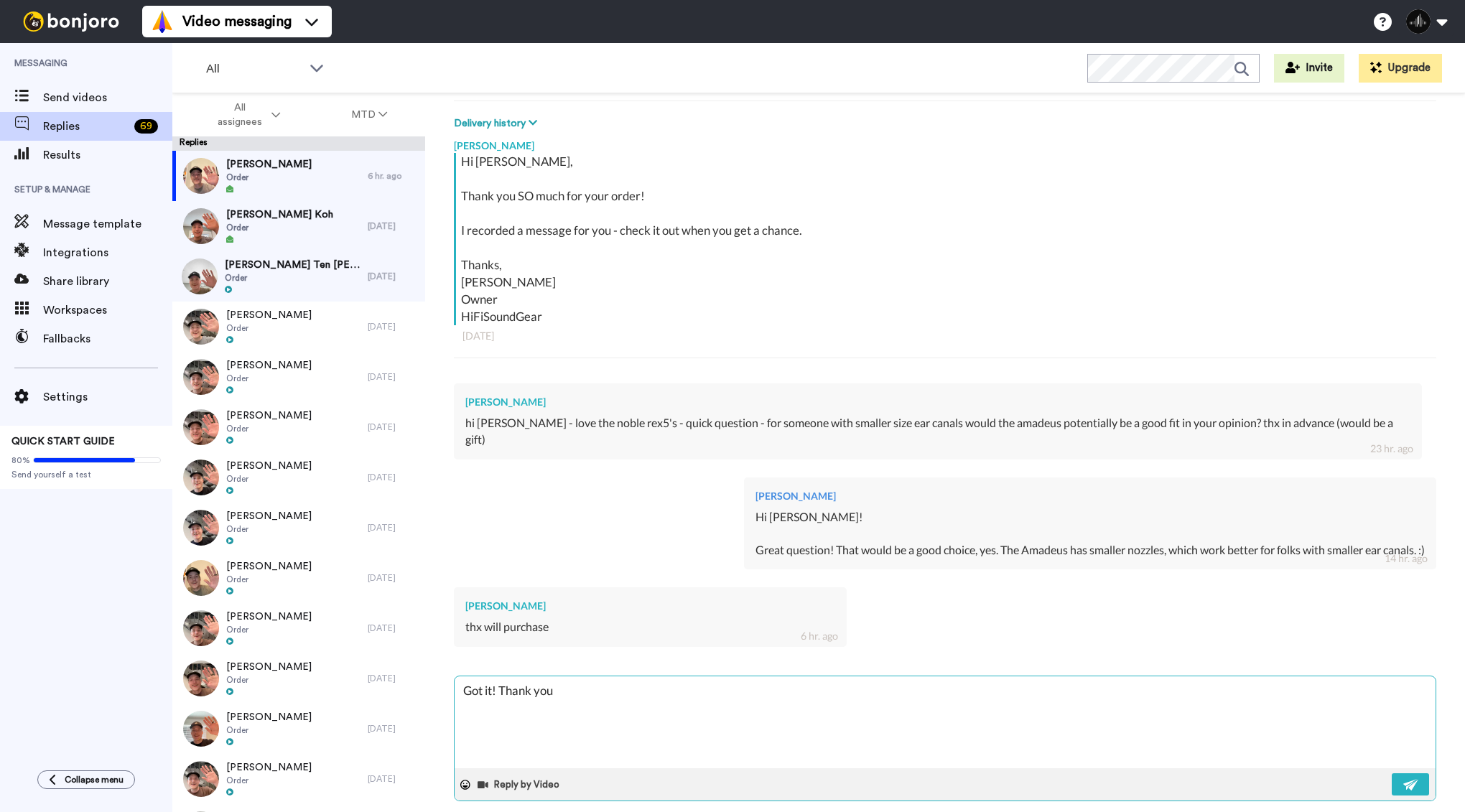
type textarea "x"
type textarea "Got it! Thank you S"
type textarea "x"
type textarea "Got it! Thank you So"
type textarea "x"
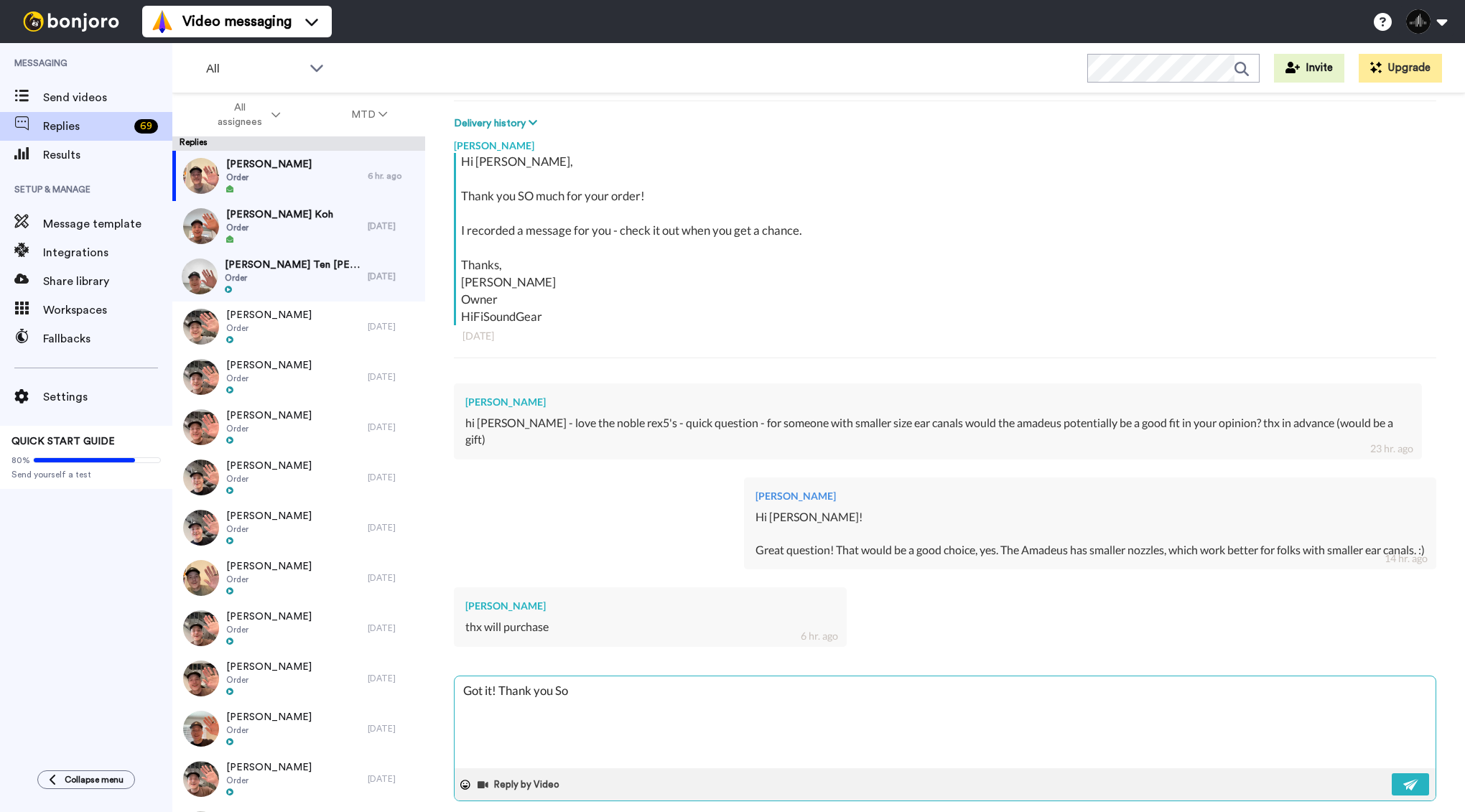
type textarea "Got it! Thank you So"
type textarea "x"
type textarea "Got it! Thank you So m"
type textarea "x"
type textarea "Got it! Thank you So"
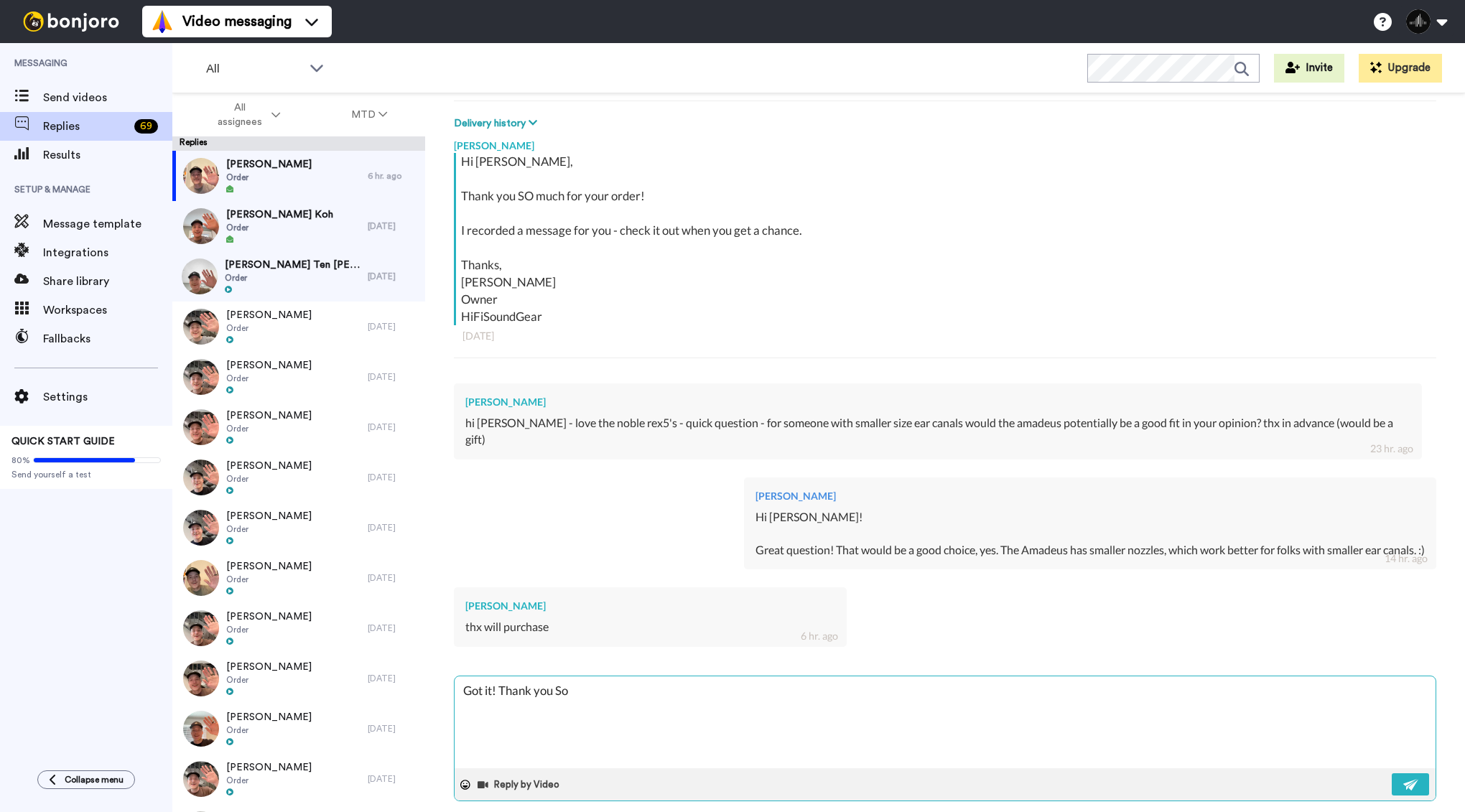
type textarea "x"
type textarea "Got it! Thank you So"
type textarea "x"
type textarea "Got it! Thank you S"
type textarea "x"
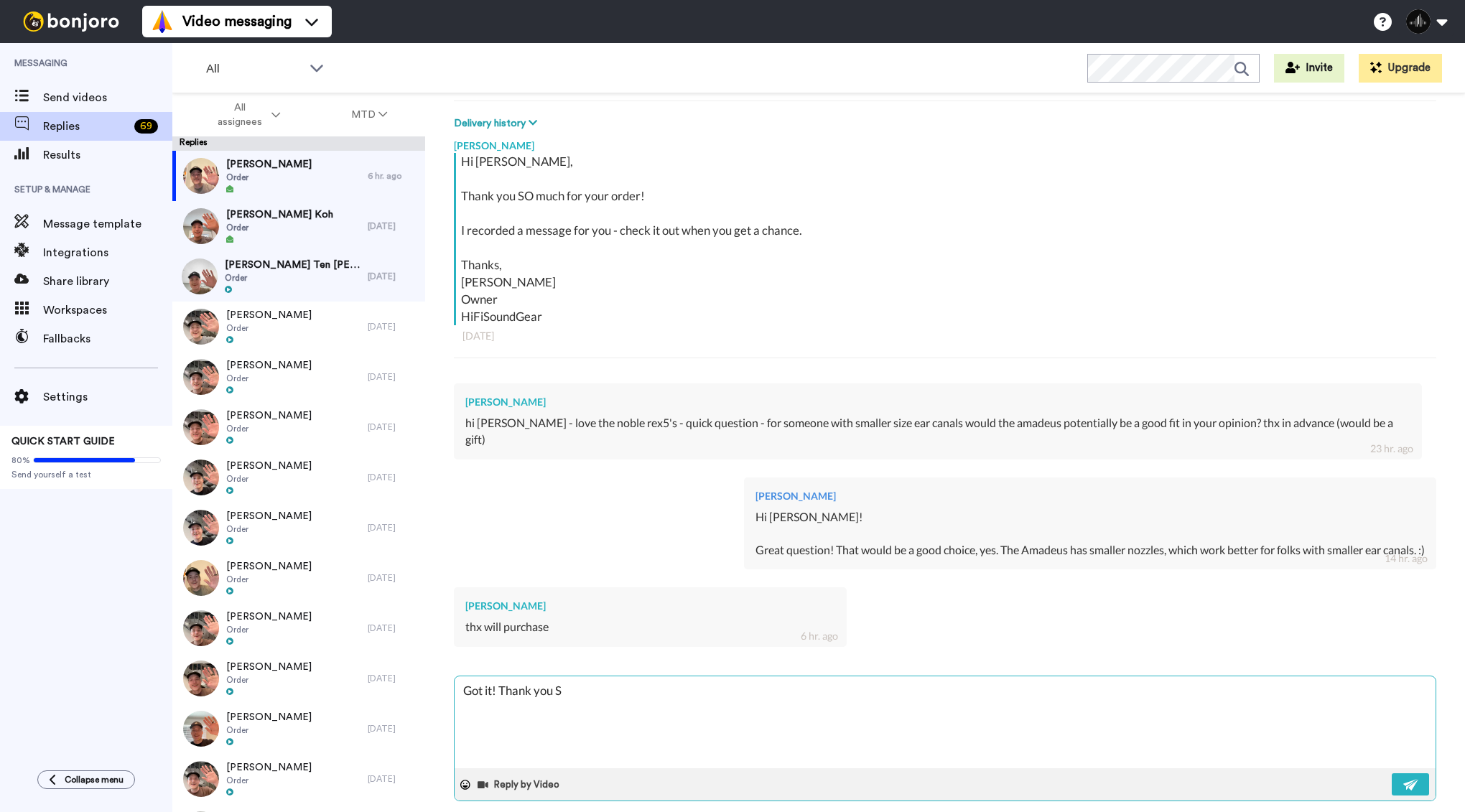
type textarea "Got it! Thank you SO"
type textarea "x"
type textarea "Got it! Thank you SO"
type textarea "x"
type textarea "Got it! Thank you SO m"
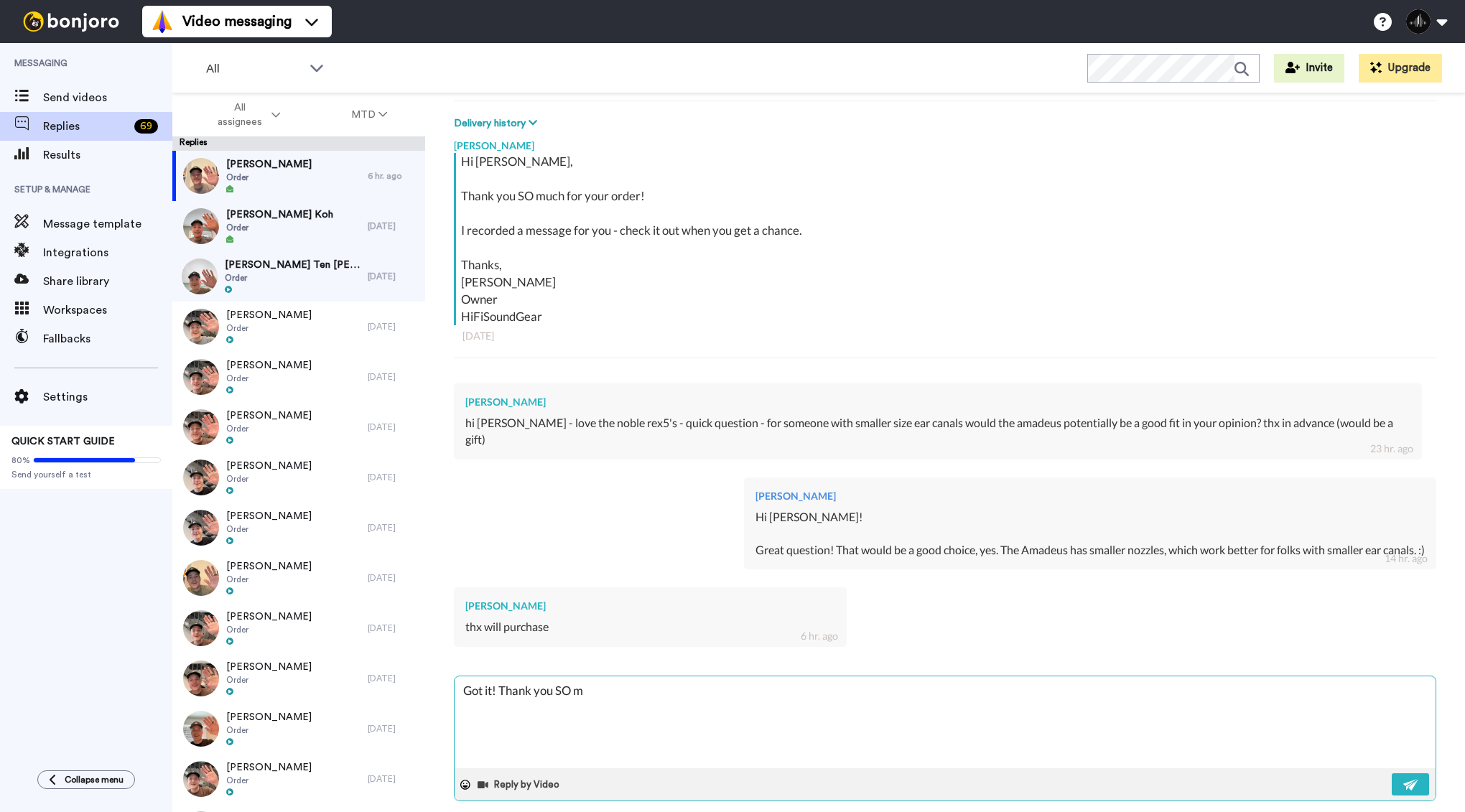
type textarea "x"
type textarea "Got it! Thank you SO mu"
type textarea "x"
type textarea "Got it! Thank you SO muc"
type textarea "x"
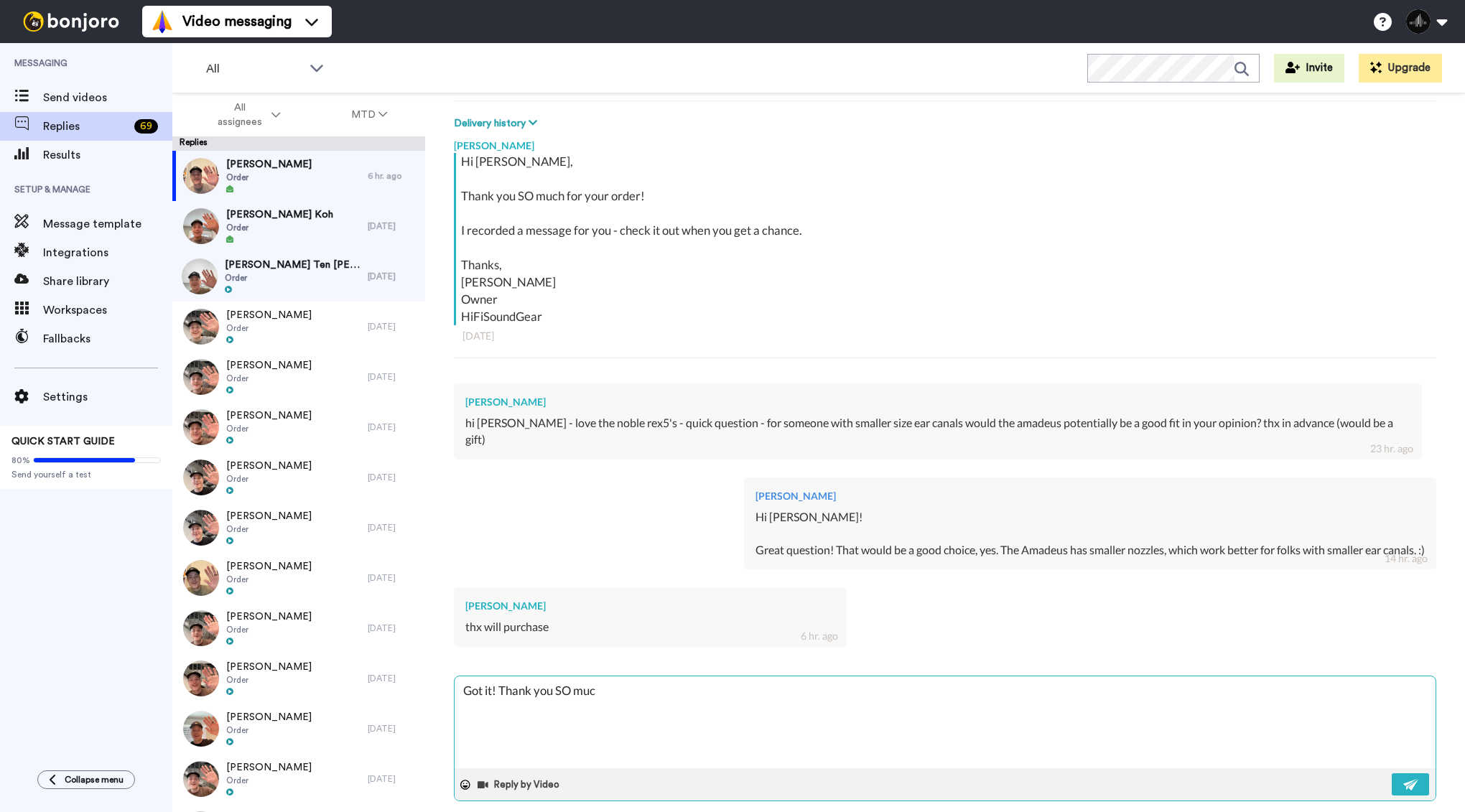
type textarea "Got it! Thank you SO much"
type textarea "x"
type textarea "Got it! Thank you SO much!"
type textarea "x"
type textarea "Got it! Thank you SO much!!"
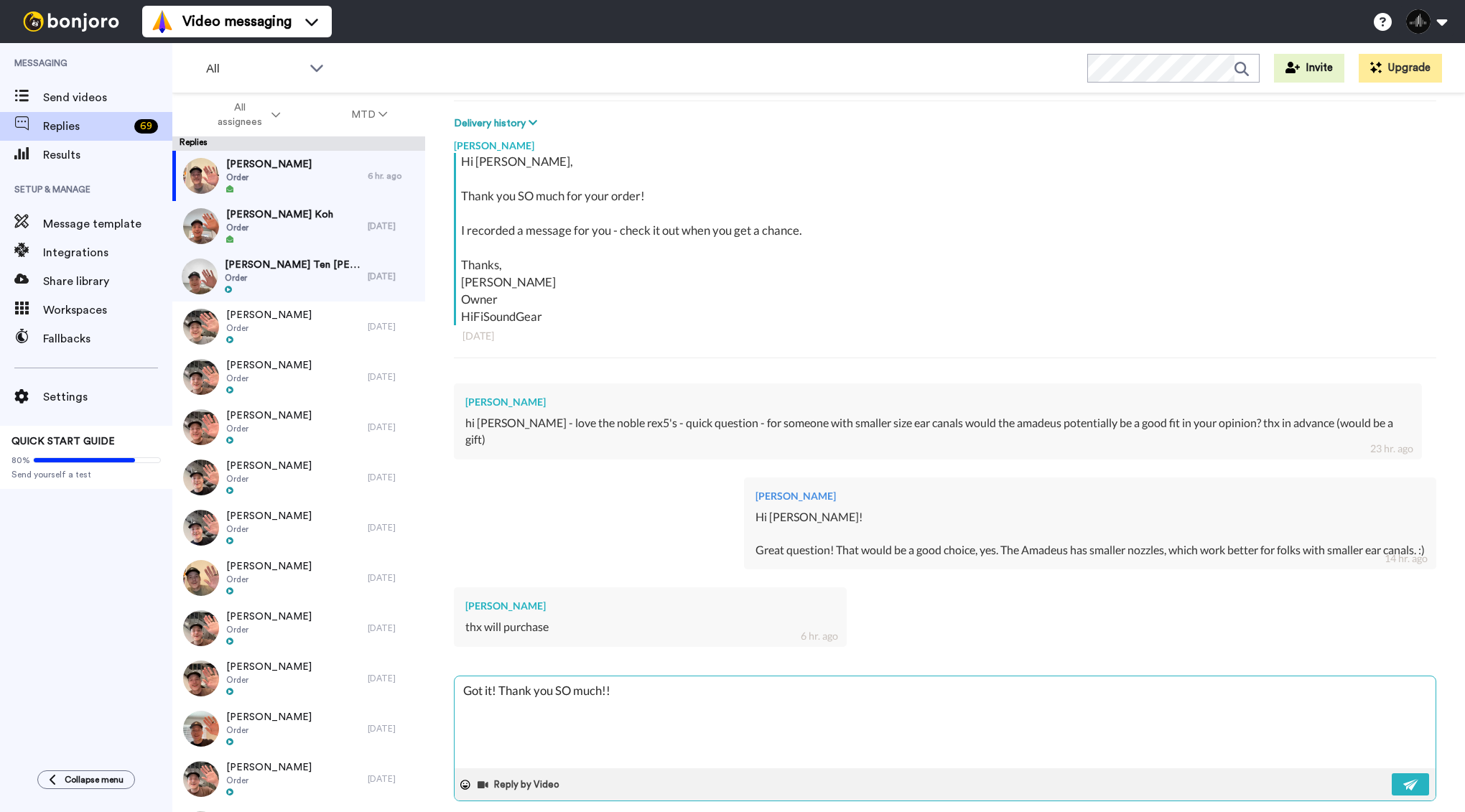
type textarea "x"
type textarea "Got it! Thank you SO much!!"
type textarea "x"
type textarea "Got it! Thank you SO much!! :"
type textarea "x"
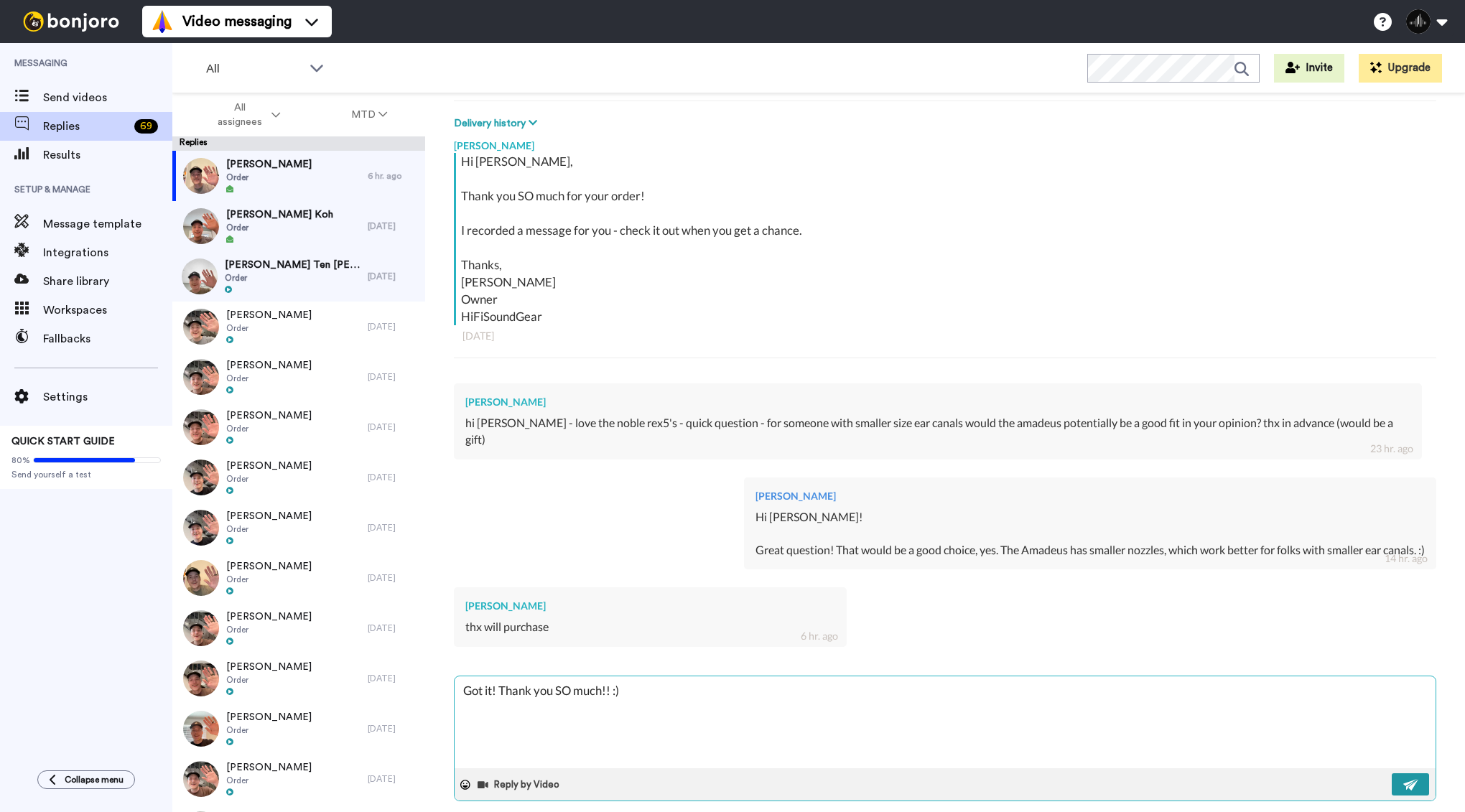
type textarea "Got it! Thank you SO much!! :)"
click at [1403, 779] on img at bounding box center [1411, 784] width 16 height 12
type textarea "x"
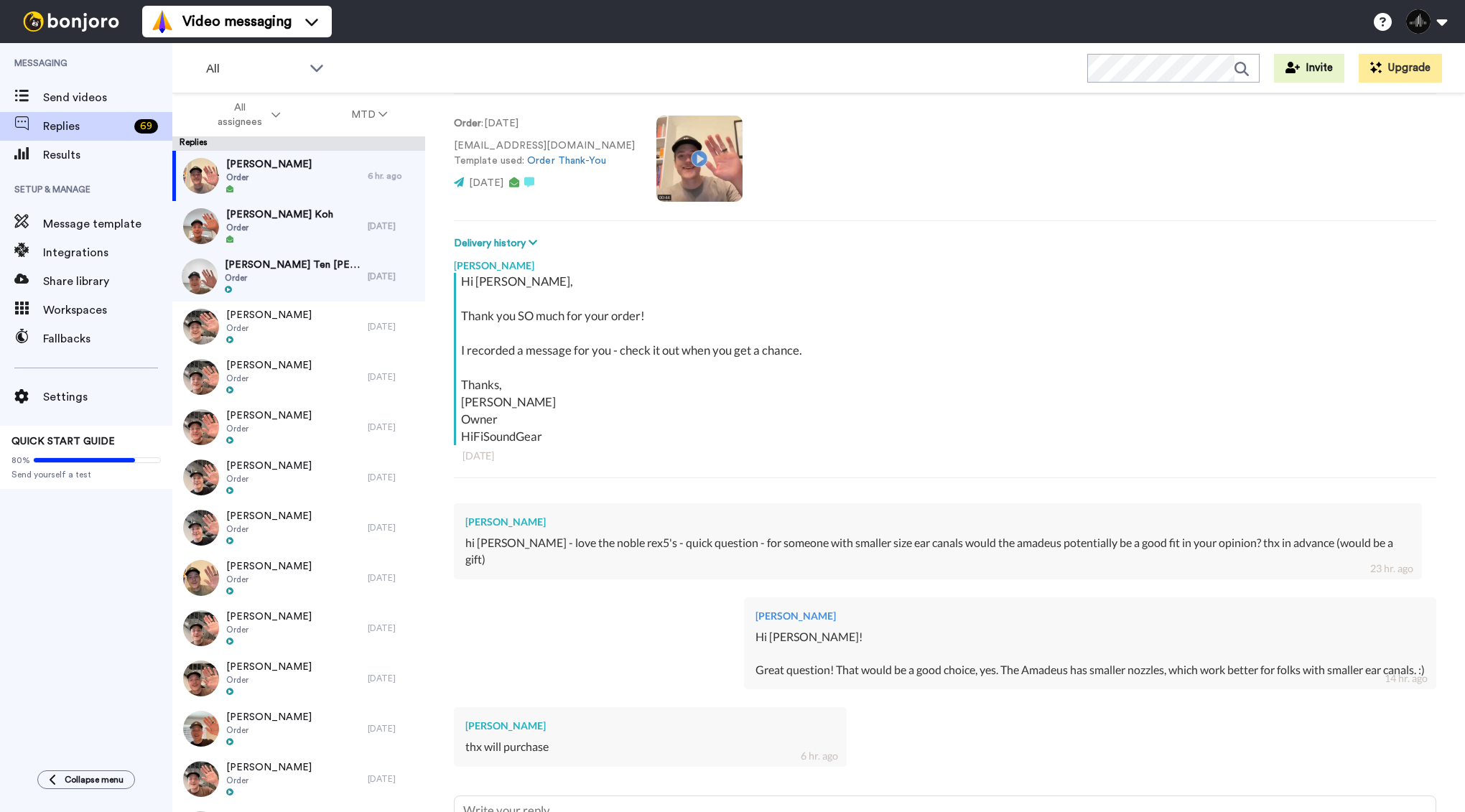
scroll to position [0, 0]
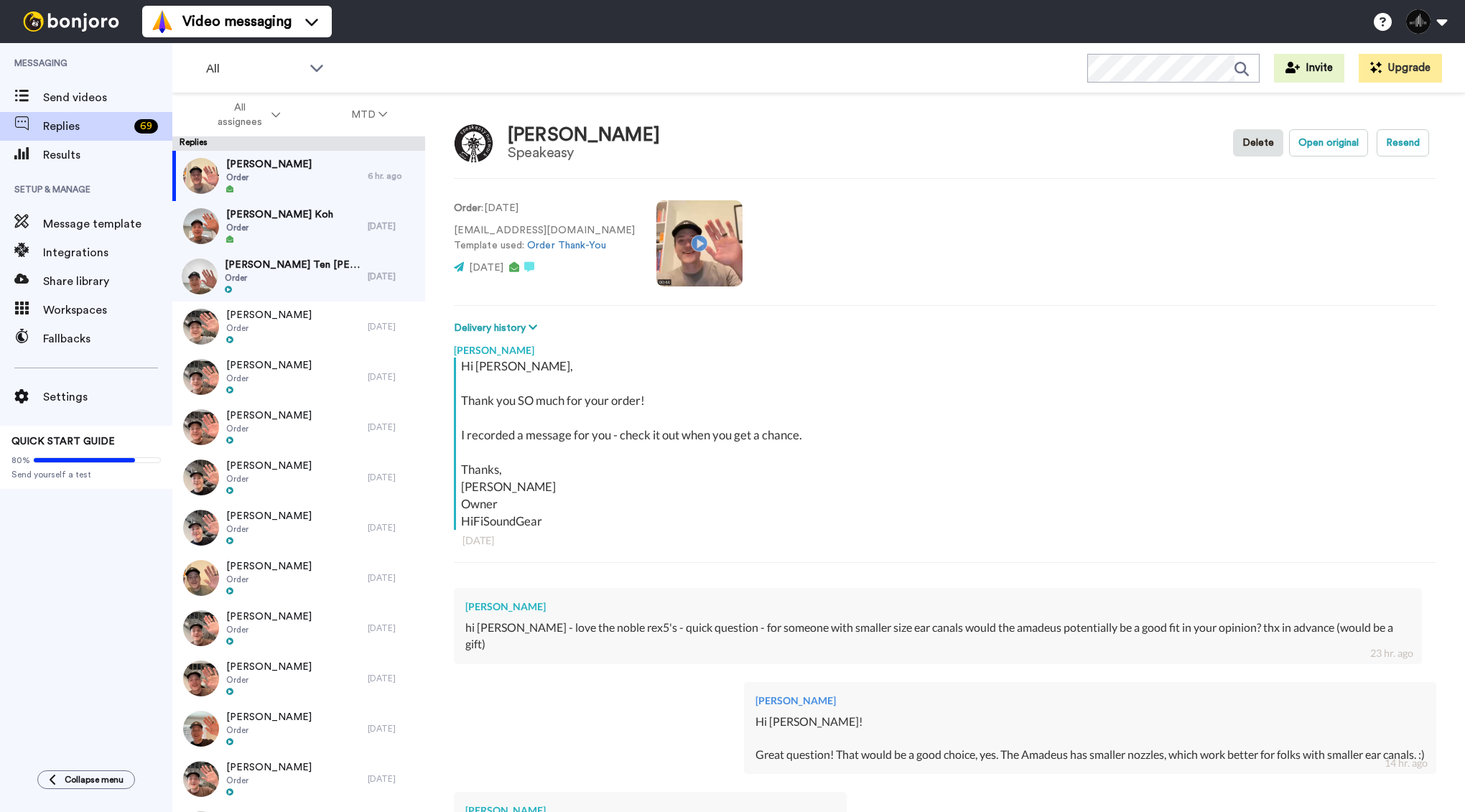
type textarea "x"
